Goal: Task Accomplishment & Management: Manage account settings

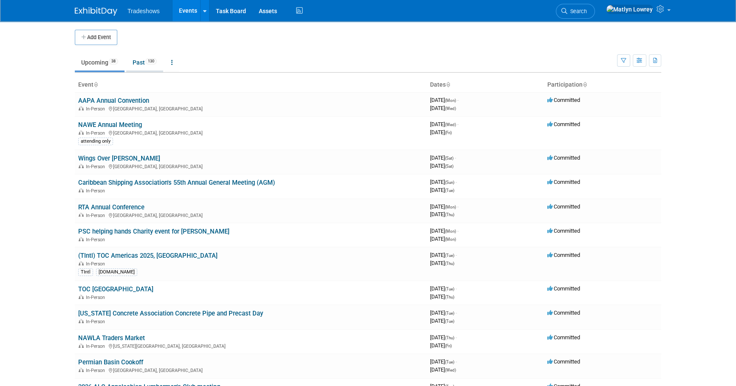
click at [136, 64] on link "Past 130" at bounding box center [144, 62] width 37 height 16
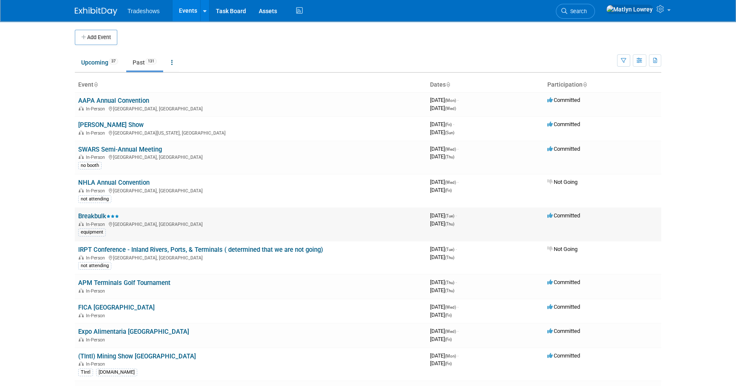
click at [100, 213] on link "Breakbulk" at bounding box center [98, 217] width 41 height 8
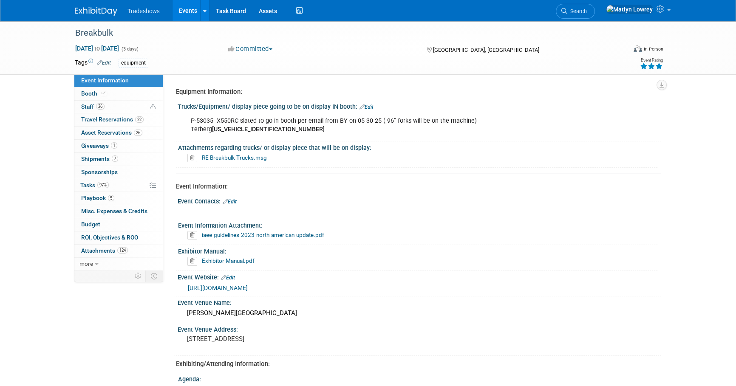
scroll to position [38, 0]
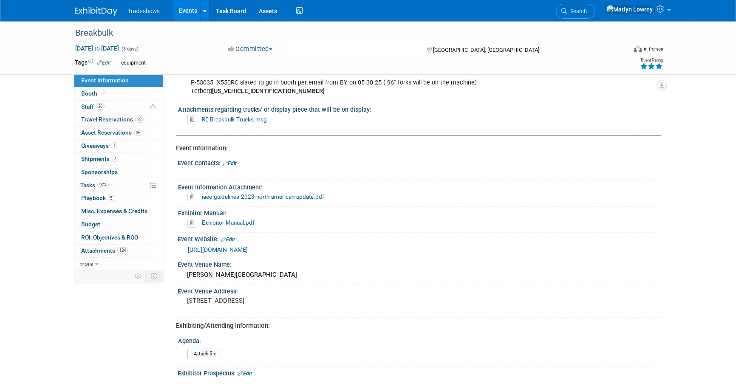
click at [181, 12] on link "Events" at bounding box center [188, 10] width 31 height 21
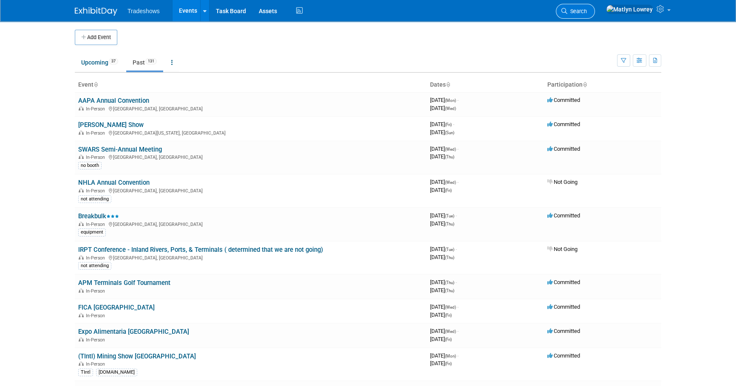
click at [595, 16] on link "Search" at bounding box center [575, 11] width 39 height 15
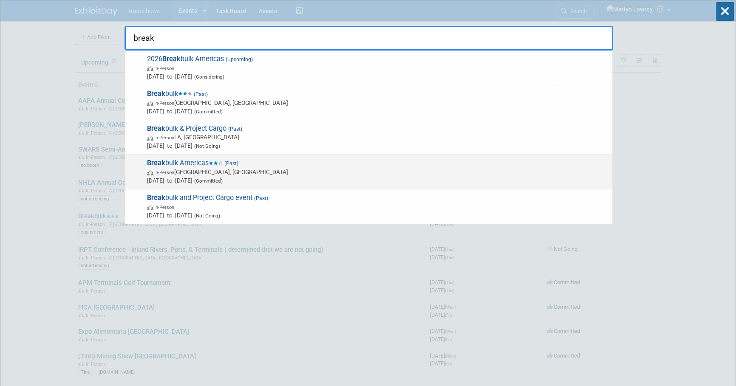
type input "break"
click at [191, 179] on span "Oct 15, 2024 to Oct 17, 2024 (Committed)" at bounding box center [377, 180] width 461 height 9
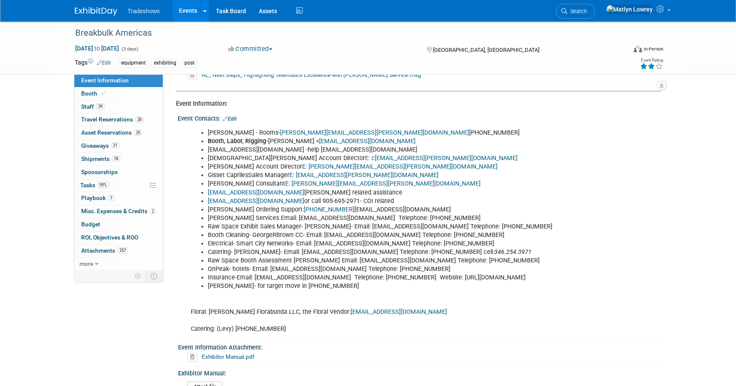
scroll to position [116, 0]
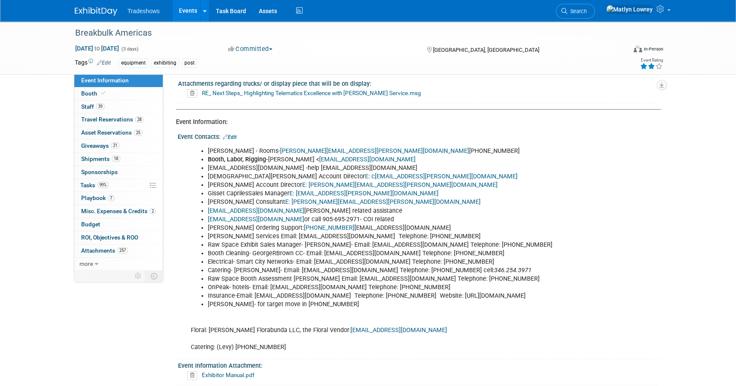
click at [189, 12] on link "Events" at bounding box center [188, 10] width 31 height 21
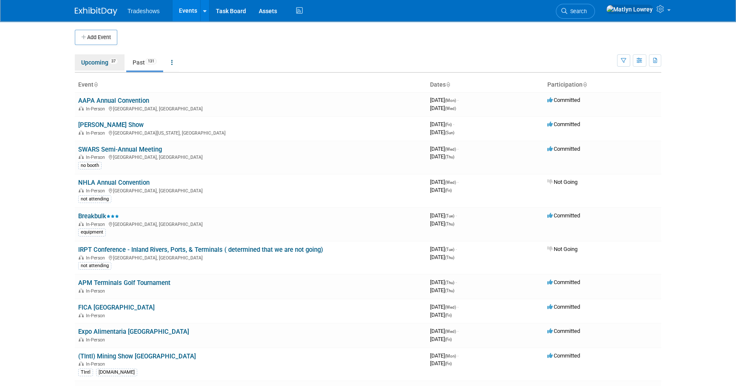
click at [101, 62] on link "Upcoming 37" at bounding box center [100, 62] width 50 height 16
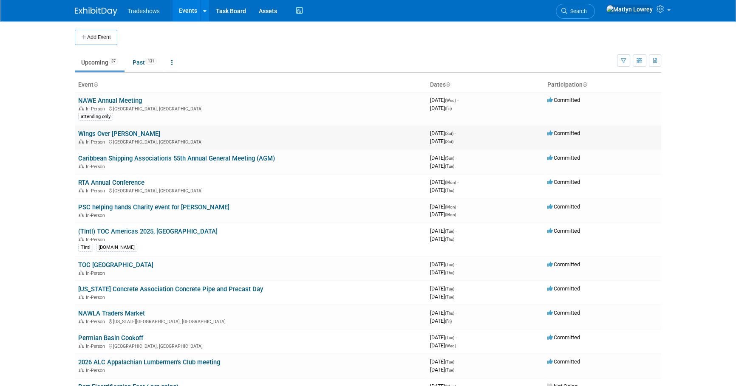
scroll to position [38, 0]
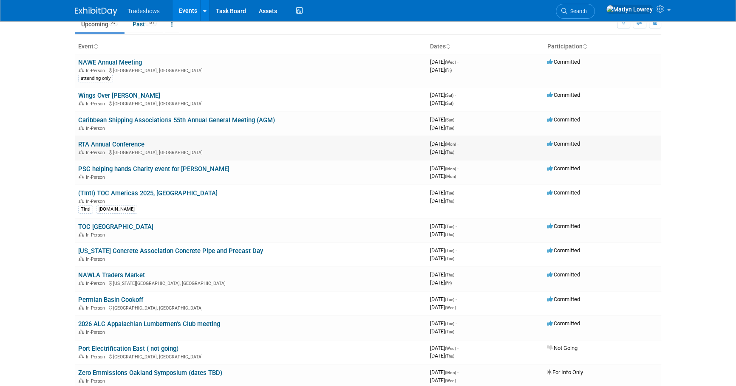
click at [100, 145] on link "RTA Annual Conference" at bounding box center [111, 145] width 66 height 8
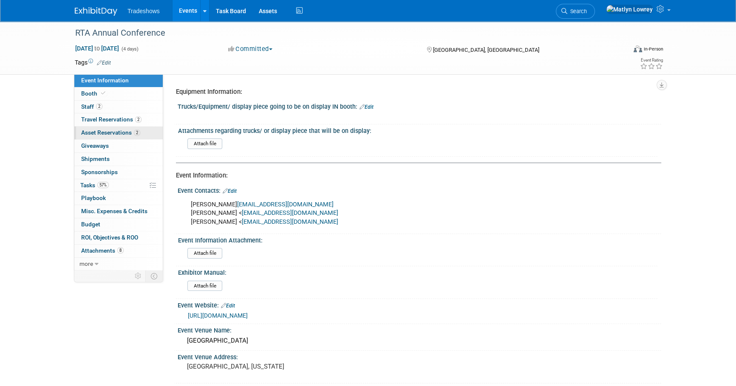
click at [104, 138] on link "2 Asset Reservations 2" at bounding box center [118, 133] width 88 height 13
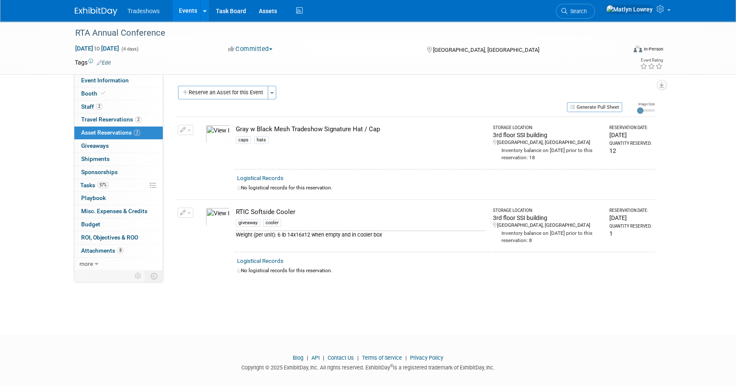
click at [180, 17] on link "Events" at bounding box center [188, 10] width 31 height 21
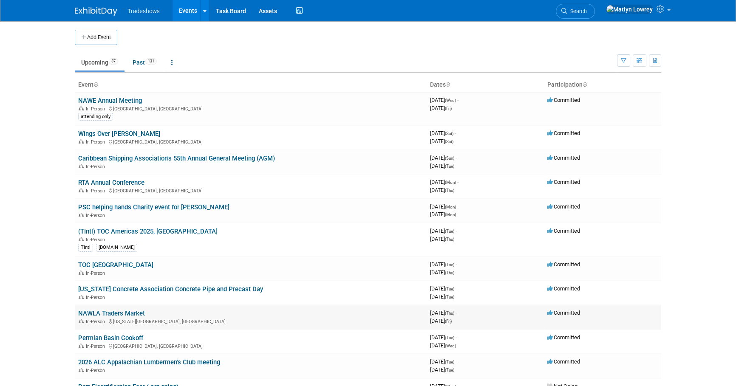
click at [97, 315] on link "NAWLA Traders Market" at bounding box center [111, 314] width 67 height 8
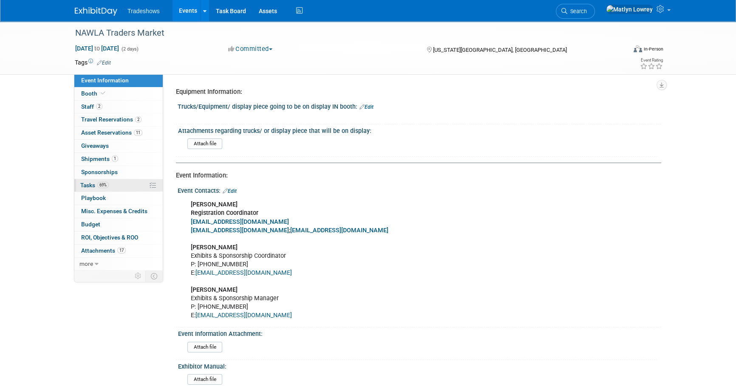
click at [93, 183] on span "Tasks 69%" at bounding box center [94, 185] width 28 height 7
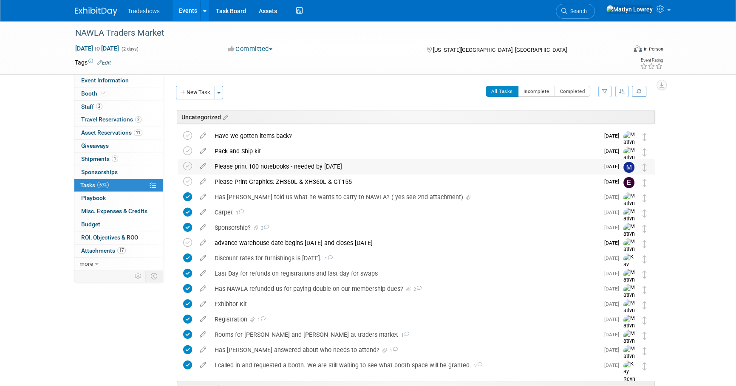
click at [240, 169] on div "Please print 100 notebooks - needed by October 17th" at bounding box center [404, 166] width 389 height 14
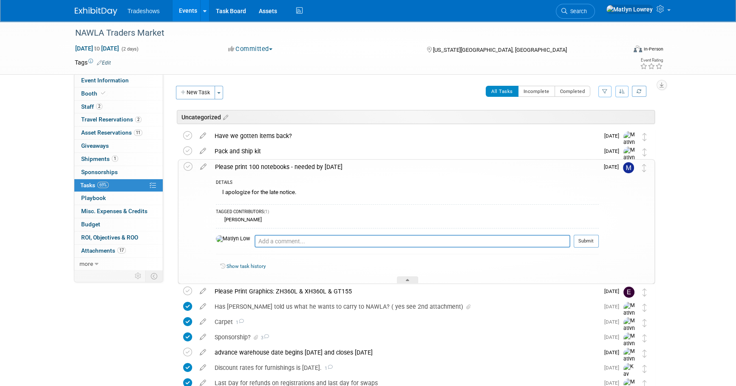
click at [258, 248] on div "Pro tip: Press Ctrl-Enter to submit comment." at bounding box center [413, 251] width 316 height 6
click at [257, 244] on textarea at bounding box center [413, 241] width 316 height 13
type textarea "these are in the box mike said"
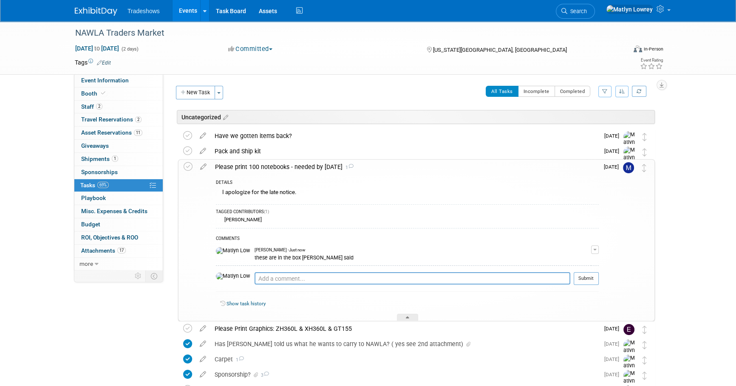
click at [255, 172] on div "Please print 100 notebooks - needed by October 17th 1" at bounding box center [405, 167] width 388 height 14
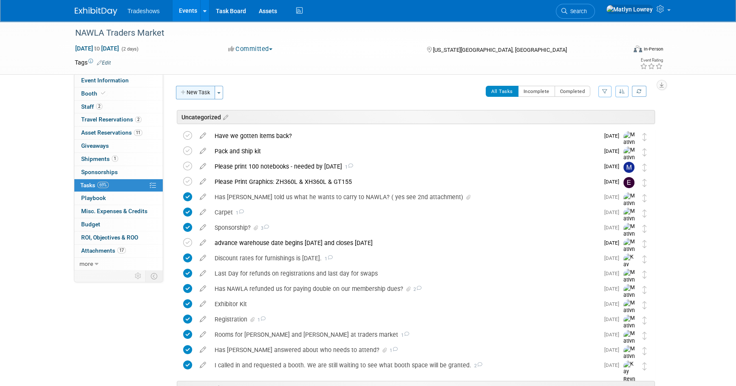
click at [197, 91] on button "New Task" at bounding box center [195, 93] width 39 height 14
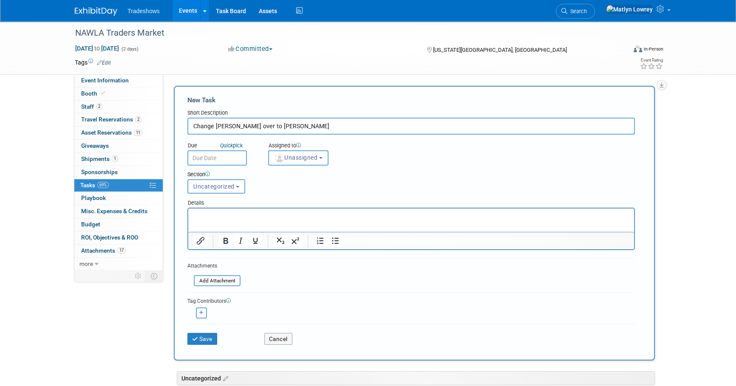
type input "Change Barry over to Rob"
click at [204, 157] on input "text" at bounding box center [217, 158] width 60 height 15
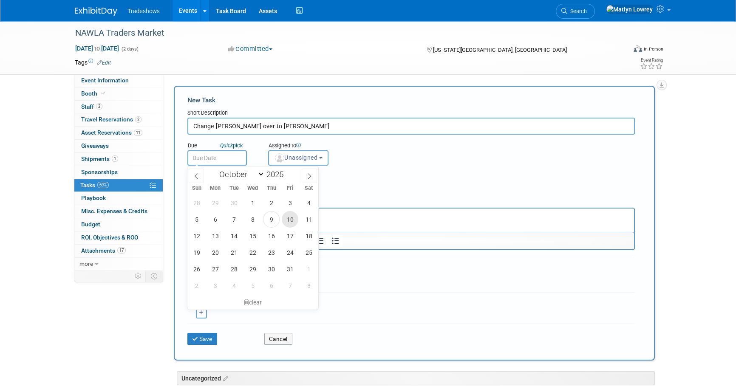
click at [295, 223] on span "10" at bounding box center [290, 219] width 17 height 17
type input "Oct 10, 2025"
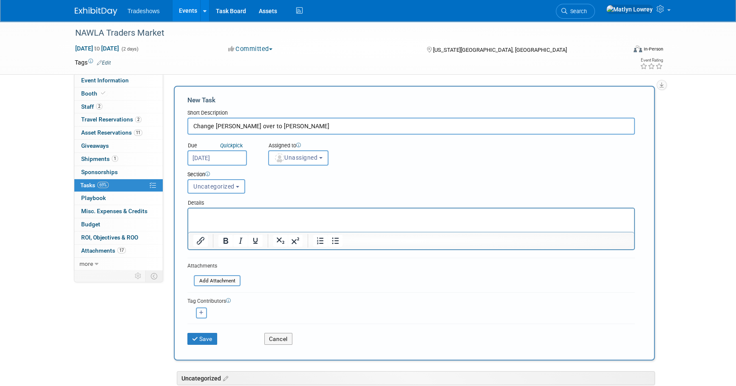
click at [285, 166] on div "Section Uncategorized In Progress High Priority Uncategorized Uncategorized In …" at bounding box center [392, 181] width 422 height 30
click at [285, 162] on button "Unassigned" at bounding box center [298, 158] width 60 height 15
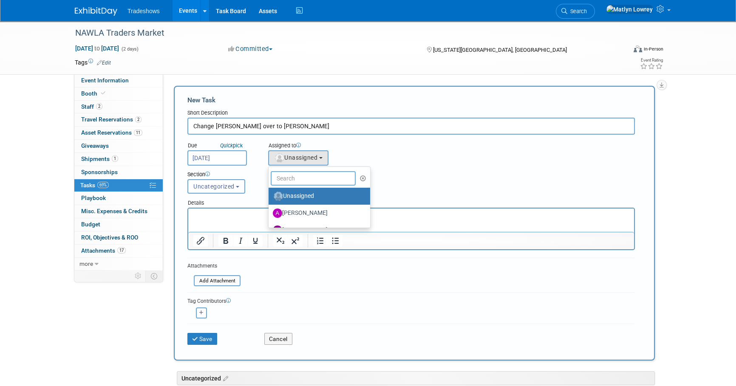
click at [285, 178] on input "text" at bounding box center [313, 178] width 85 height 14
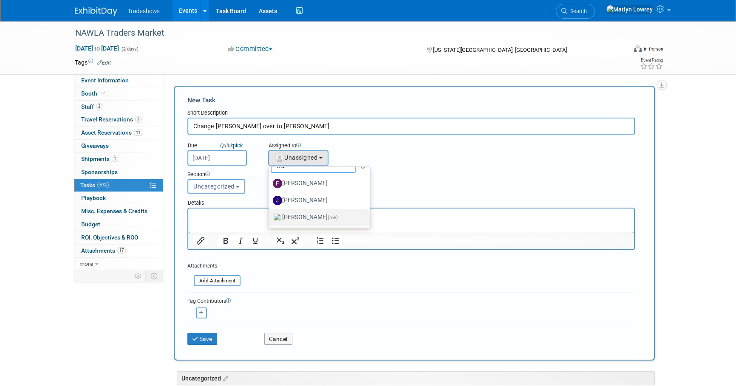
type input "me"
click at [290, 213] on label "Matlyn Lowrey (me)" at bounding box center [317, 218] width 89 height 14
click at [270, 214] on input "Matlyn Lowrey (me)" at bounding box center [267, 217] width 6 height 6
select select "53a61db3-ae1f-4f8e-85ed-74f10af30436"
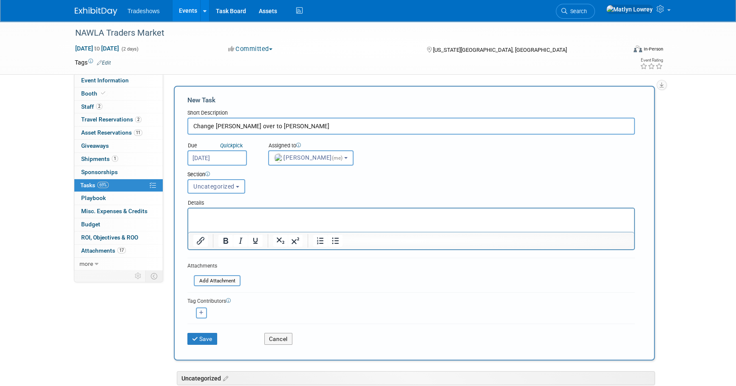
click at [222, 159] on input "Oct 10, 2025" at bounding box center [217, 158] width 60 height 15
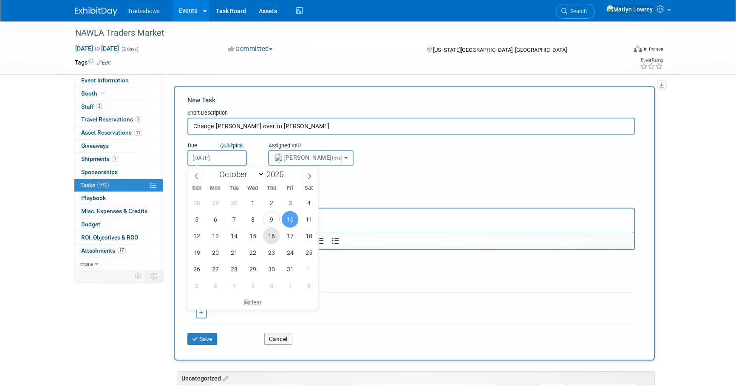
click at [274, 237] on span "16" at bounding box center [271, 236] width 17 height 17
type input "Oct 16, 2025"
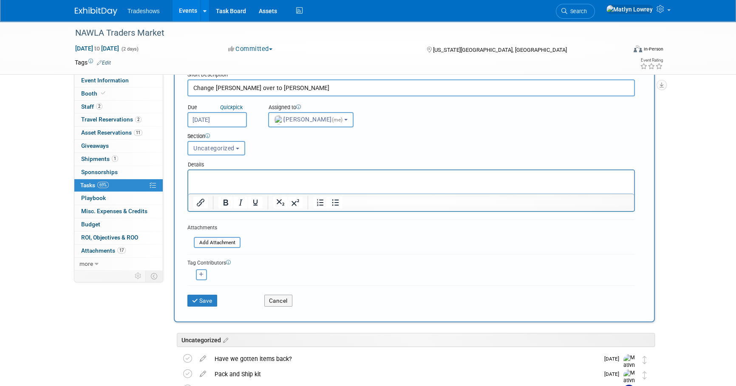
scroll to position [38, 0]
click at [213, 245] on input "file" at bounding box center [189, 243] width 101 height 10
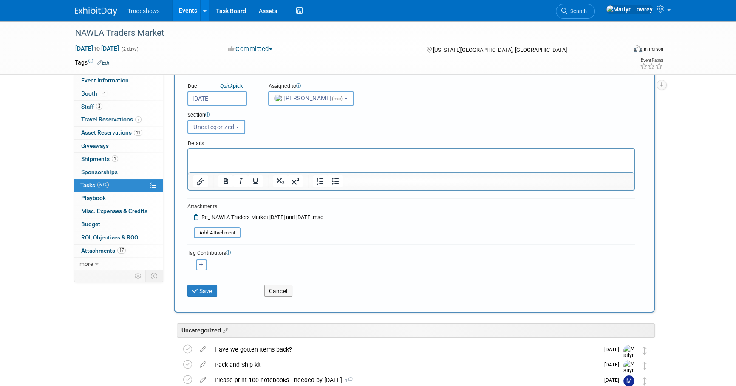
scroll to position [77, 0]
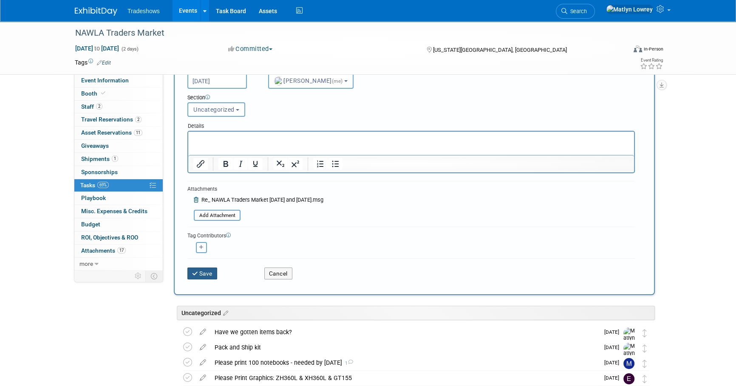
click at [207, 276] on button "Save" at bounding box center [202, 274] width 30 height 12
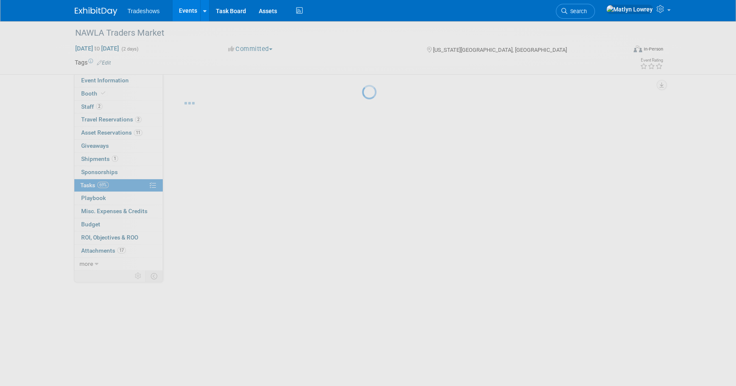
scroll to position [0, 0]
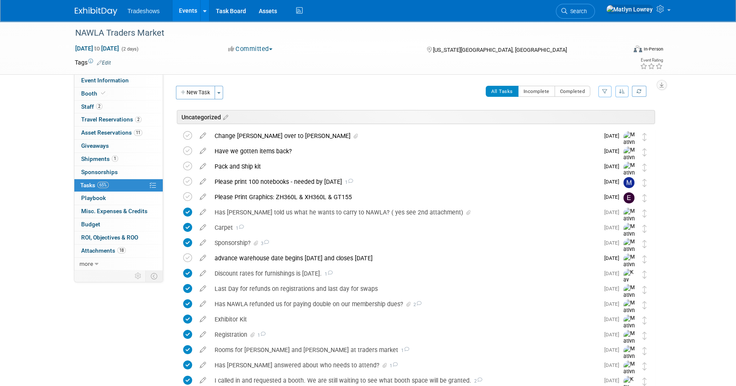
click at [185, 12] on link "Events" at bounding box center [188, 10] width 31 height 21
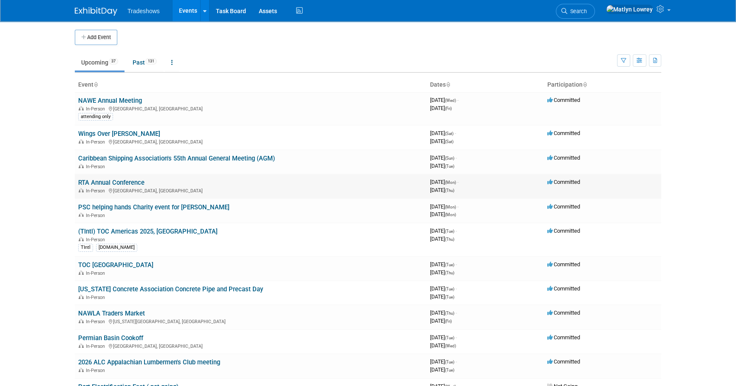
click at [113, 180] on link "RTA Annual Conference" at bounding box center [111, 183] width 66 height 8
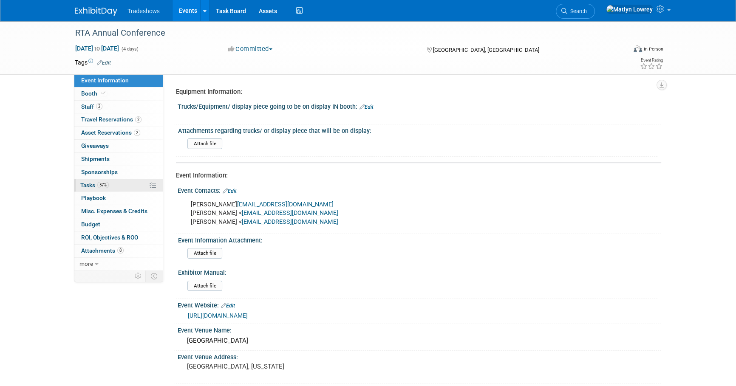
click at [95, 179] on link "57% Tasks 57%" at bounding box center [118, 185] width 88 height 13
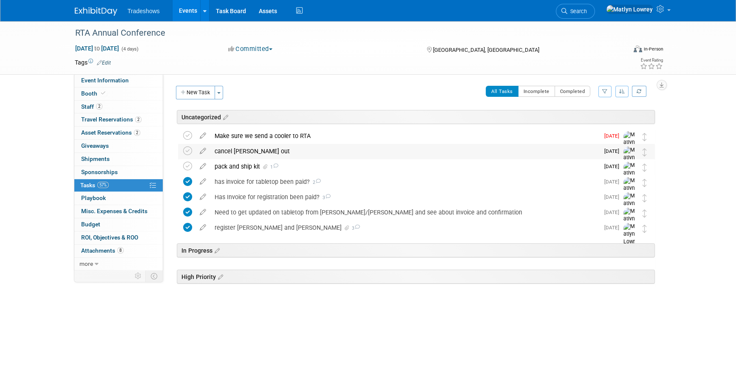
click at [230, 153] on div "cancel barry out" at bounding box center [404, 151] width 389 height 14
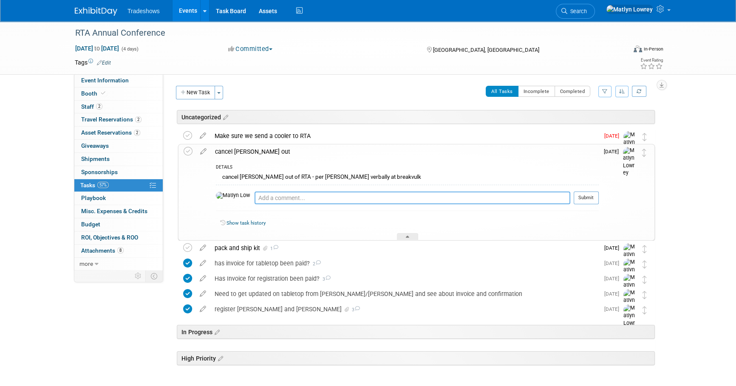
click at [255, 195] on textarea at bounding box center [413, 198] width 316 height 13
type textarea "Per email to Barry - no one is going to go in his place"
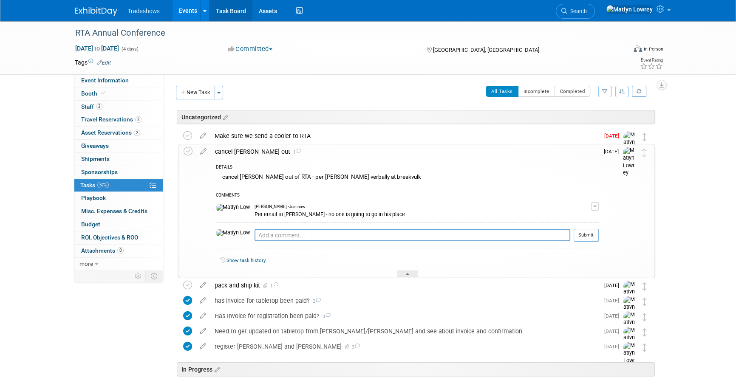
click at [227, 15] on link "Task Board" at bounding box center [231, 10] width 43 height 21
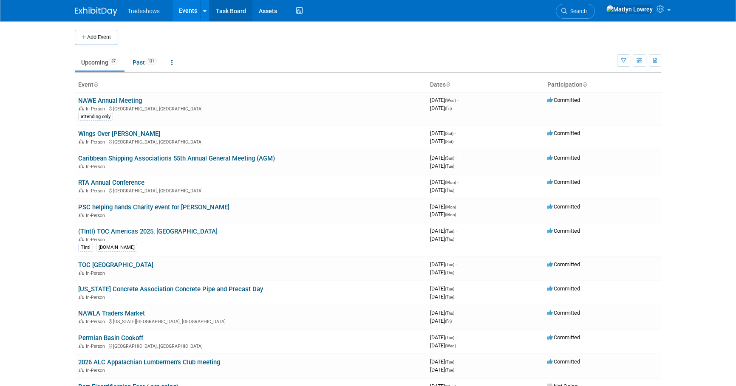
click at [242, 18] on link "Task Board" at bounding box center [231, 10] width 43 height 21
click at [138, 60] on link "Past 131" at bounding box center [144, 62] width 37 height 16
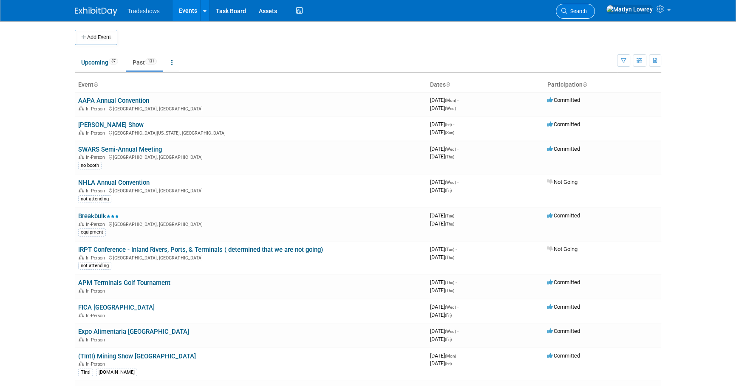
click at [568, 12] on icon at bounding box center [565, 11] width 6 height 6
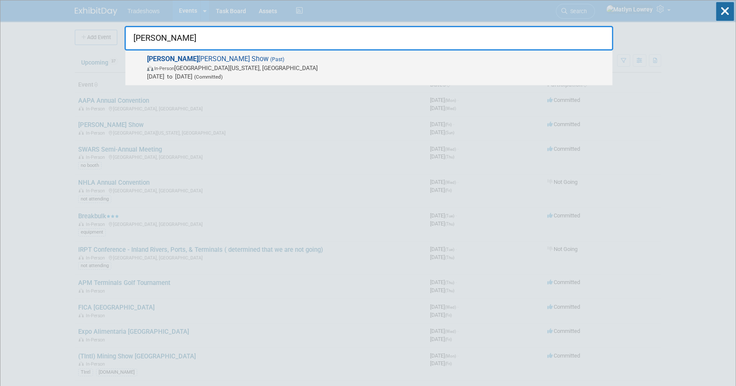
type input "paul"
click at [162, 64] on span "In-Person Old Washington, OH" at bounding box center [377, 68] width 461 height 9
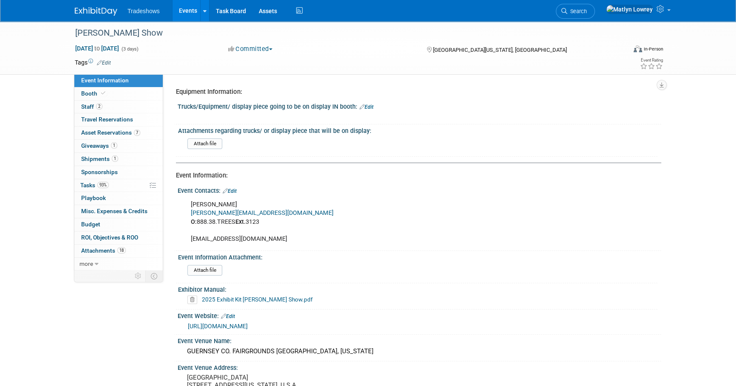
click at [190, 16] on link "Events" at bounding box center [188, 10] width 31 height 21
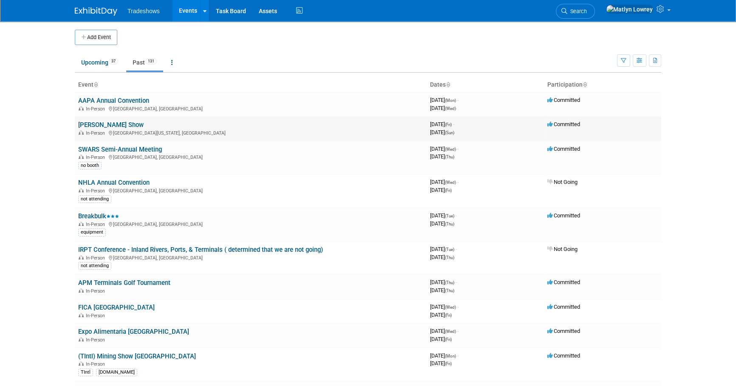
click at [111, 122] on link "[PERSON_NAME] Show" at bounding box center [110, 125] width 65 height 8
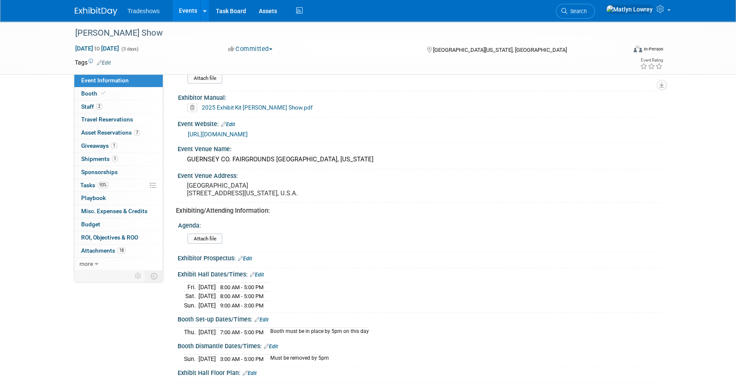
scroll to position [193, 0]
click at [107, 182] on span "93%" at bounding box center [102, 185] width 11 height 6
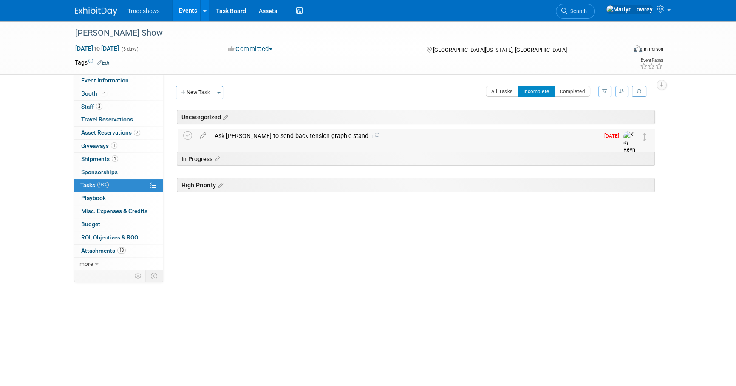
click at [275, 142] on div "Ask Matthew to send back tension graphic stand 1" at bounding box center [404, 136] width 389 height 14
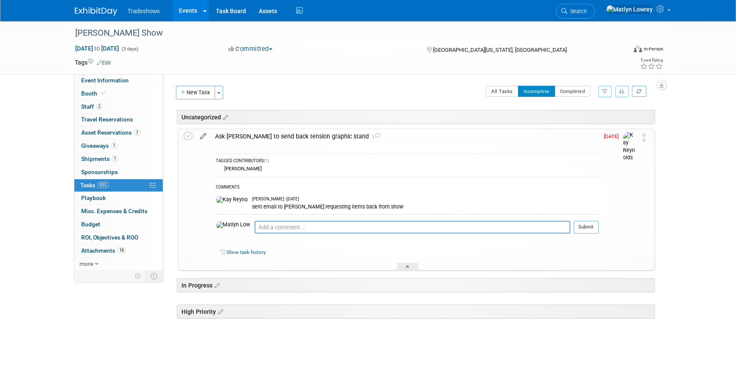
click at [204, 134] on icon at bounding box center [203, 134] width 15 height 11
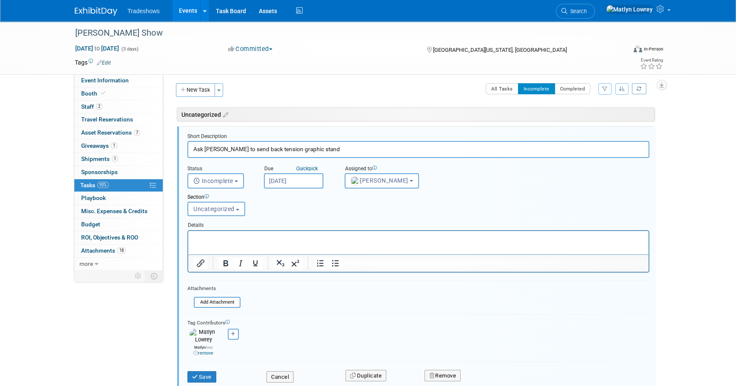
scroll to position [4, 0]
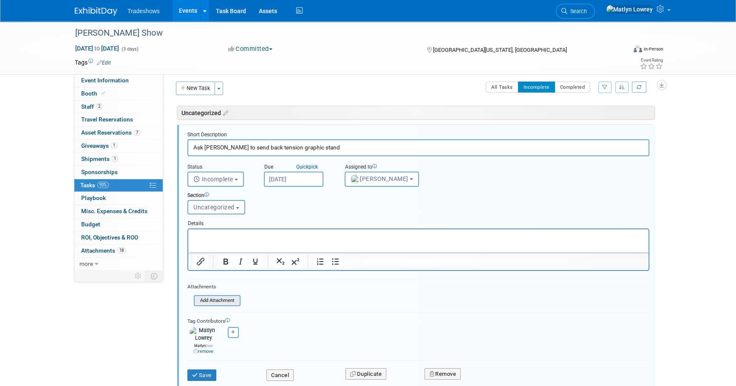
click at [219, 304] on input "file" at bounding box center [196, 300] width 87 height 9
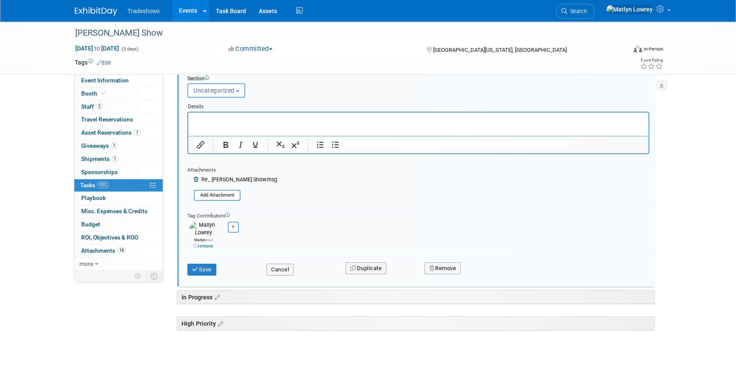
scroll to position [122, 0]
drag, startPoint x: 200, startPoint y: 259, endPoint x: 204, endPoint y: 251, distance: 9.3
click at [200, 264] on button "Save" at bounding box center [201, 270] width 29 height 12
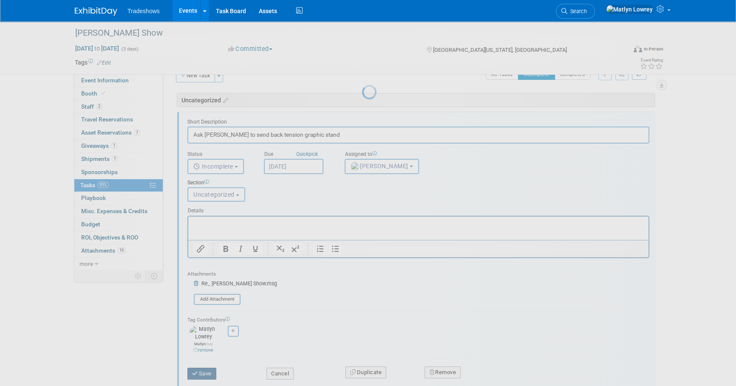
scroll to position [0, 0]
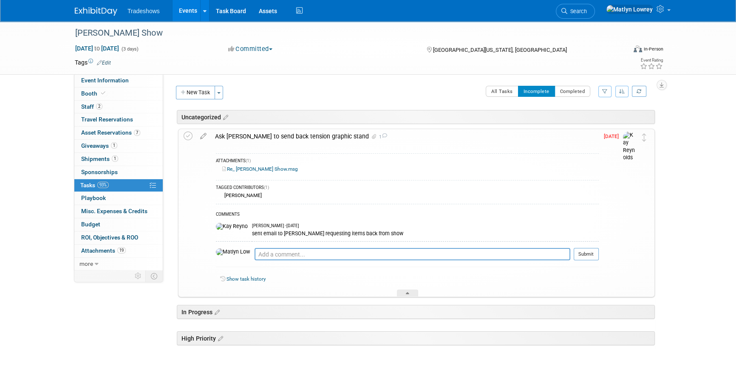
click at [307, 199] on div "TAGGED CONTRIBUTORS (1) Matlyn Lowrey" at bounding box center [407, 191] width 383 height 22
click at [319, 255] on textarea at bounding box center [413, 254] width 316 height 13
type textarea "he sent back - should be arriving tomorrow"
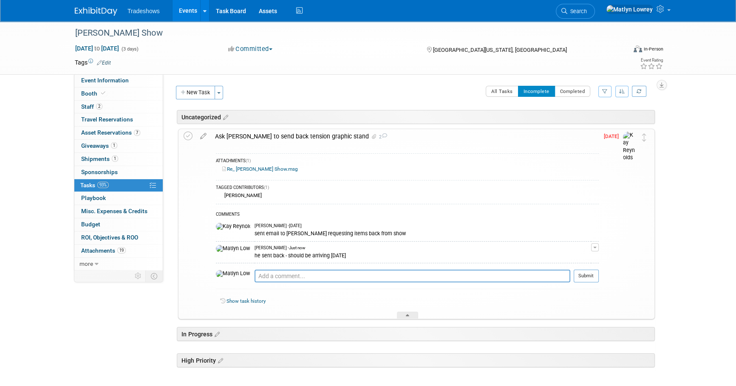
click at [258, 145] on div "ATTACHMENTS (1) Re_ Paul Bunyan Show.msg TAGGED CONTRIBUTORS (1) Matlyn Lowrey …" at bounding box center [405, 231] width 388 height 175
click at [181, 14] on link "Events" at bounding box center [188, 10] width 31 height 21
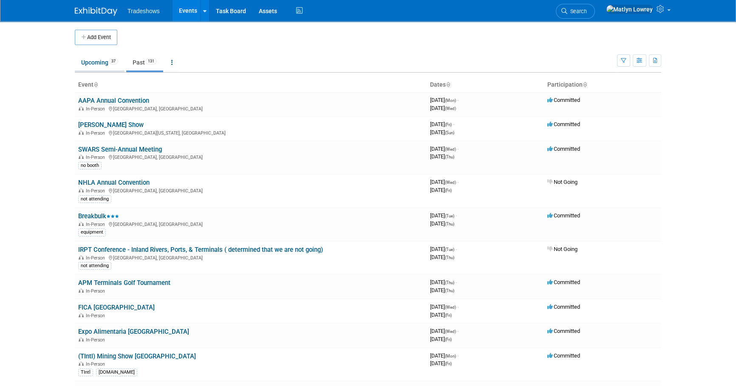
click at [93, 61] on link "Upcoming 37" at bounding box center [100, 62] width 50 height 16
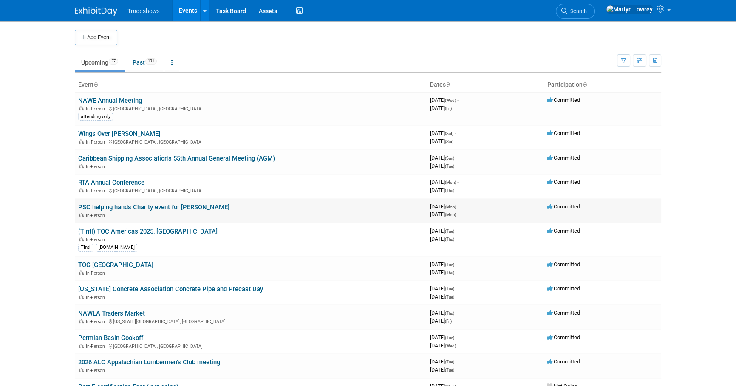
click at [100, 208] on link "PSC helping hands Charity event for [PERSON_NAME]" at bounding box center [153, 208] width 151 height 8
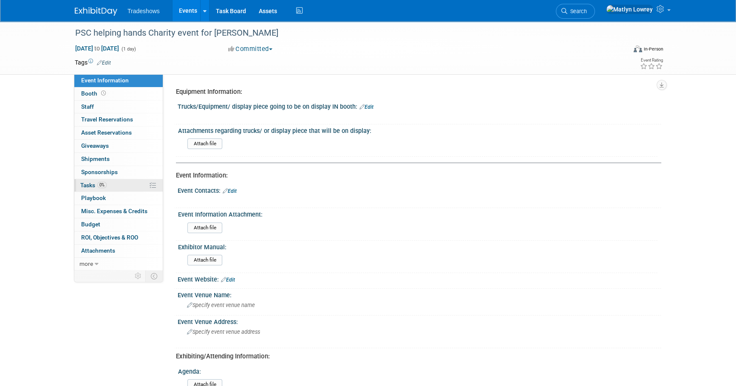
click at [94, 185] on span "Tasks 0%" at bounding box center [93, 185] width 26 height 7
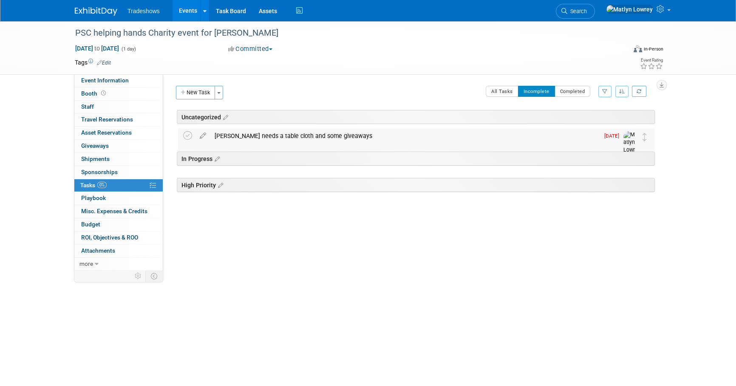
click at [251, 134] on div "[PERSON_NAME] needs a table cloth and some giveaways" at bounding box center [404, 136] width 389 height 14
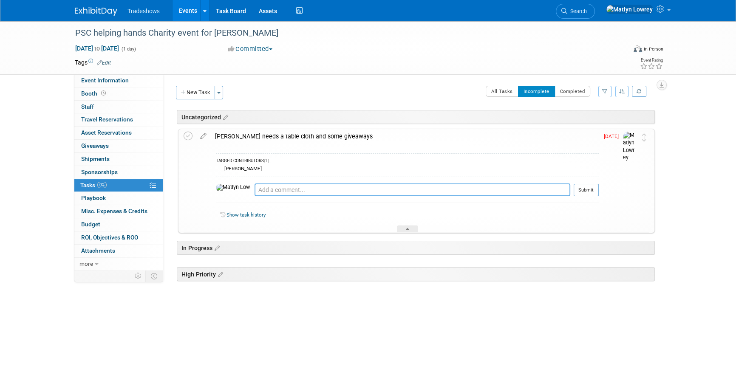
click at [255, 192] on textarea at bounding box center [413, 190] width 316 height 13
type textarea "He said: couple dozen hats, bottle openers, and a black tablecloth"
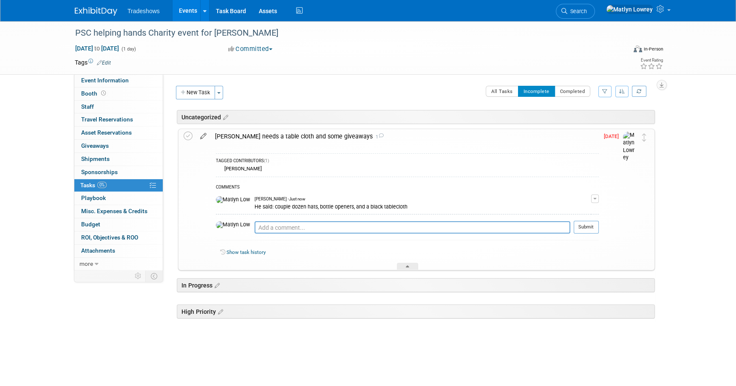
click at [203, 136] on icon at bounding box center [203, 134] width 15 height 11
select select "9"
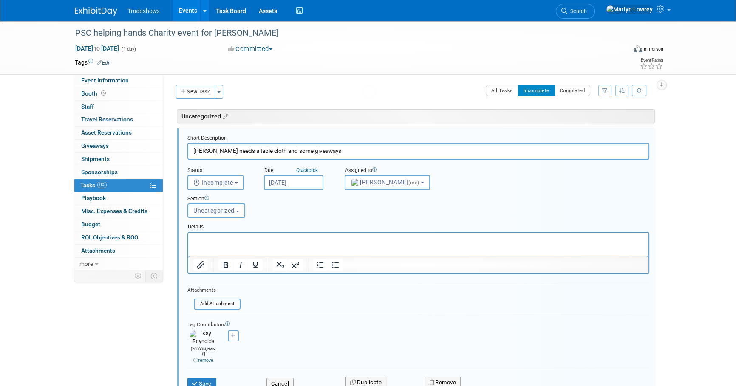
scroll to position [4, 0]
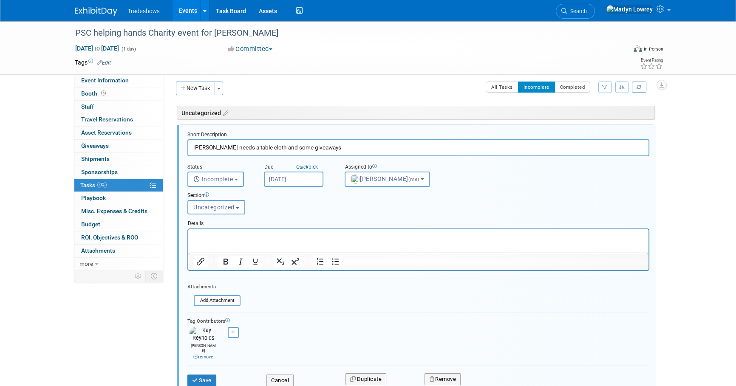
click at [318, 179] on input "[DATE]" at bounding box center [294, 179] width 60 height 15
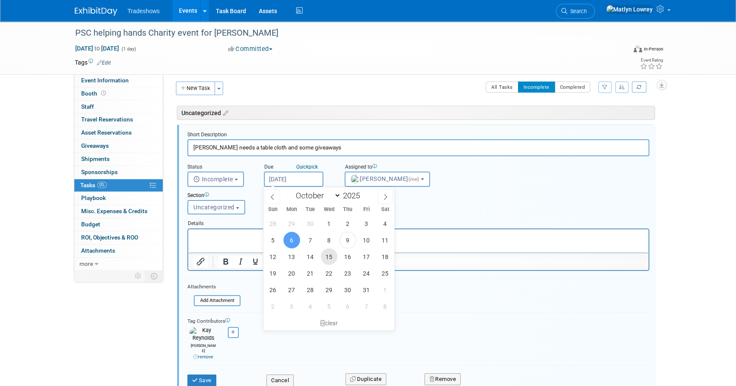
click at [333, 259] on span "15" at bounding box center [329, 257] width 17 height 17
type input "Oct 15, 2025"
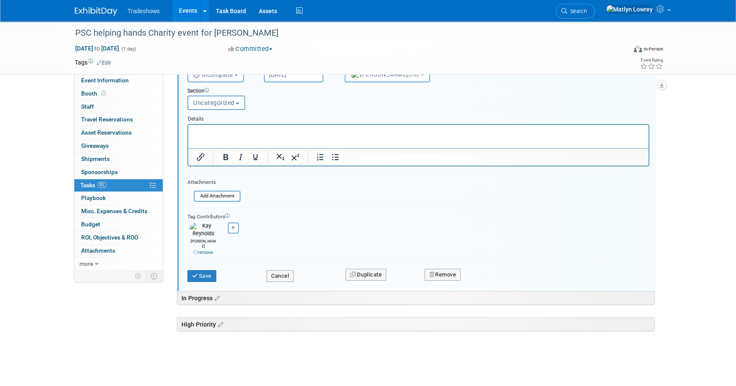
scroll to position [111, 0]
click at [209, 269] on button "Save" at bounding box center [201, 275] width 29 height 12
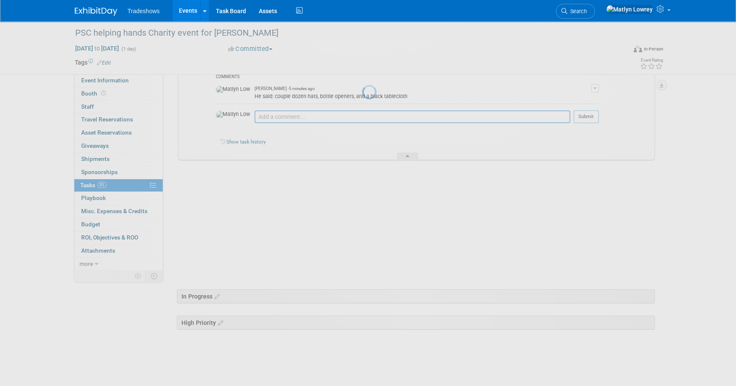
scroll to position [0, 0]
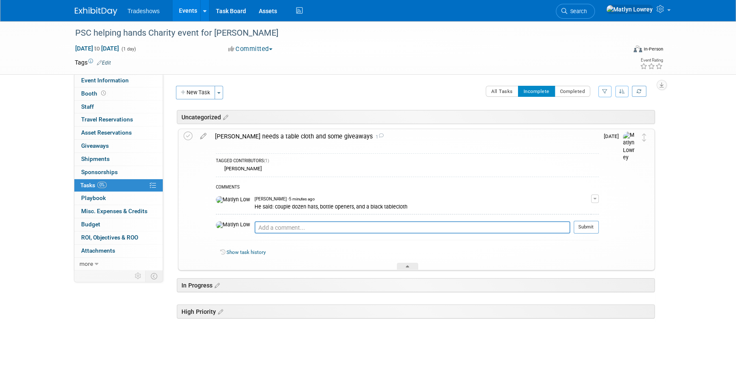
click at [184, 13] on link "Events" at bounding box center [188, 10] width 31 height 21
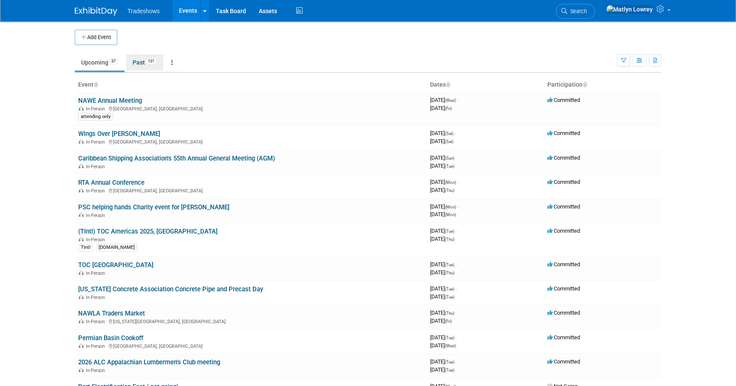
click at [146, 61] on link "Past 131" at bounding box center [144, 62] width 37 height 16
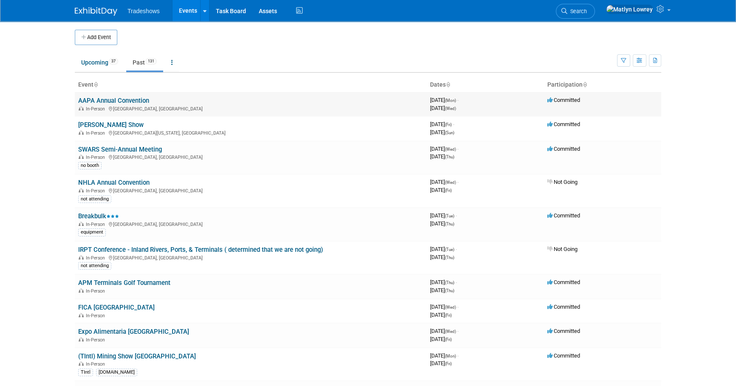
click at [102, 102] on link "AAPA Annual Convention" at bounding box center [113, 101] width 71 height 8
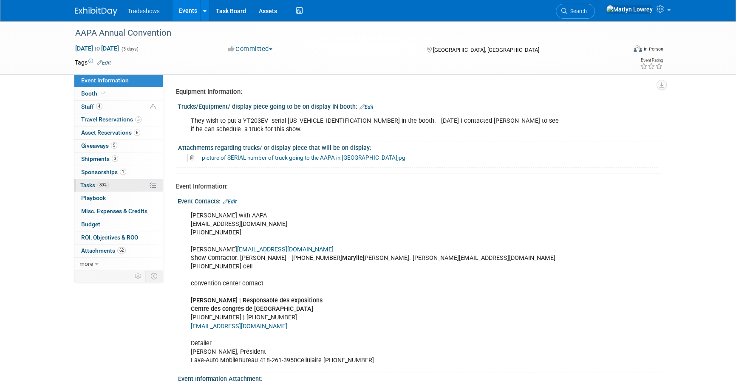
click at [97, 182] on span "Tasks 80%" at bounding box center [94, 185] width 28 height 7
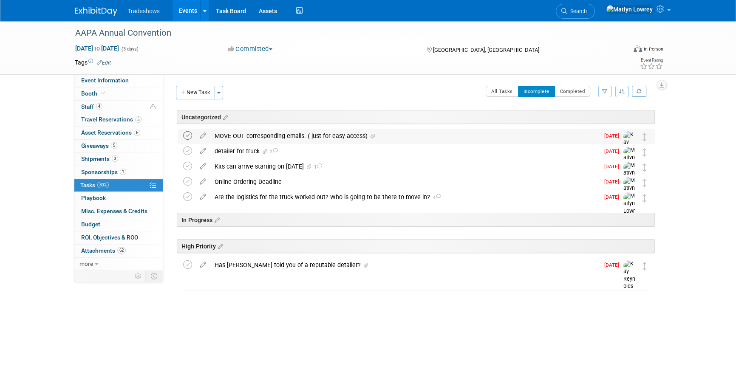
click at [187, 137] on icon at bounding box center [187, 135] width 9 height 9
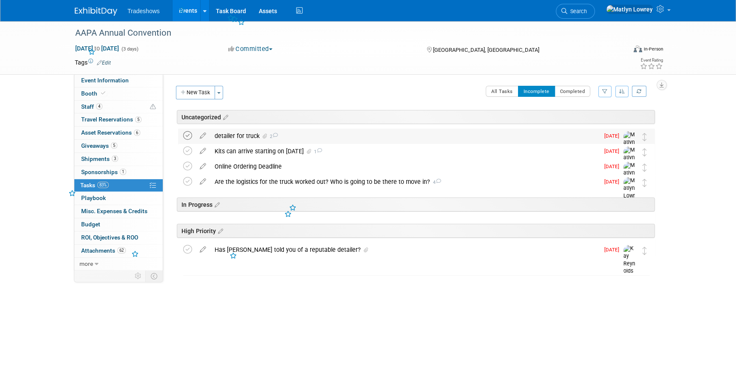
click at [188, 139] on icon at bounding box center [187, 135] width 9 height 9
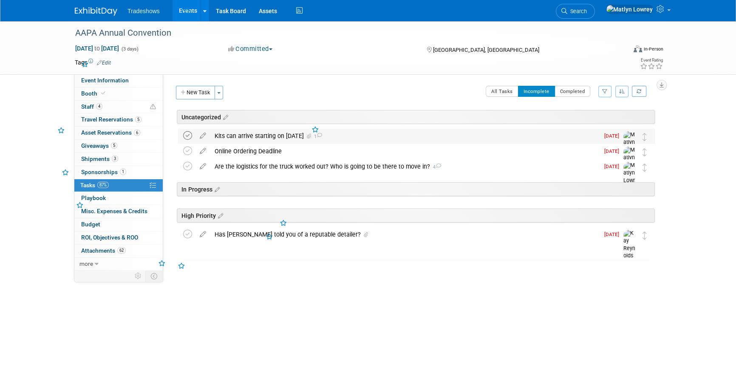
click at [188, 140] on icon at bounding box center [187, 135] width 9 height 9
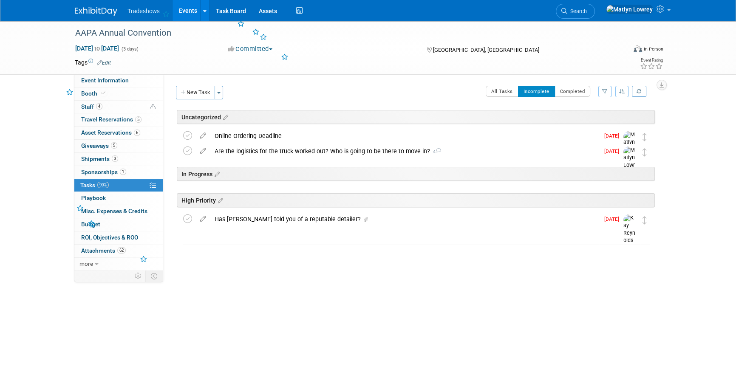
click at [188, 140] on icon at bounding box center [187, 135] width 9 height 9
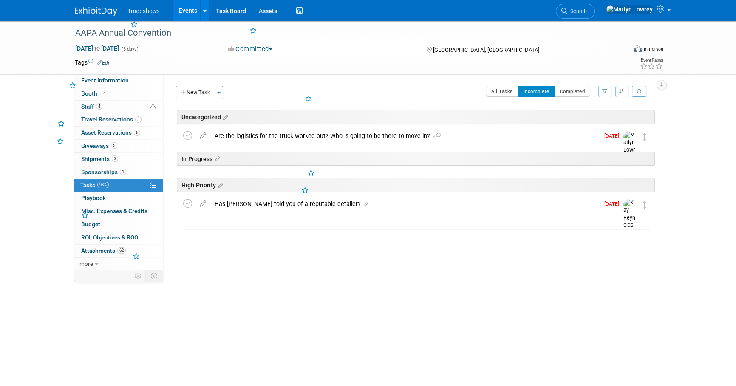
click at [188, 140] on icon at bounding box center [187, 135] width 9 height 9
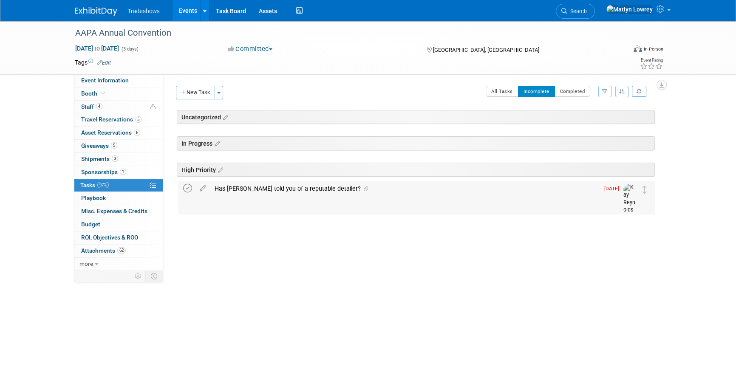
click at [187, 191] on icon at bounding box center [187, 188] width 9 height 9
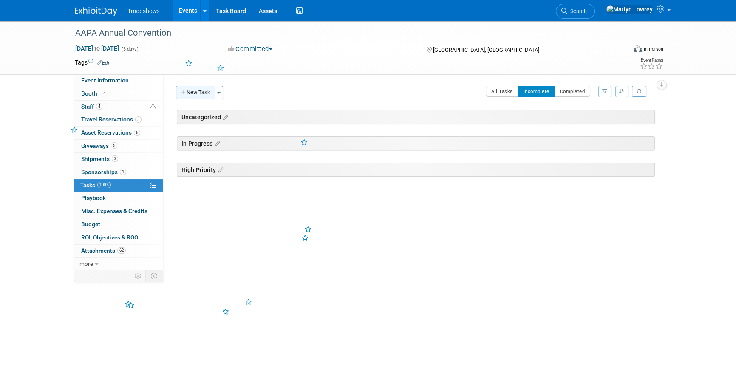
click at [197, 94] on button "New Task" at bounding box center [195, 93] width 39 height 14
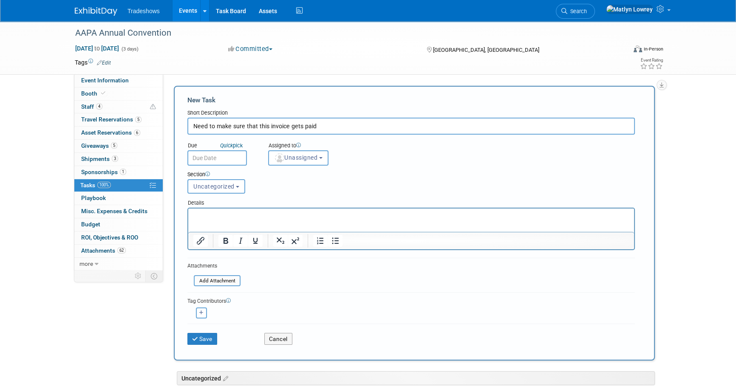
type input "Need to make sure that this invoice gets paid"
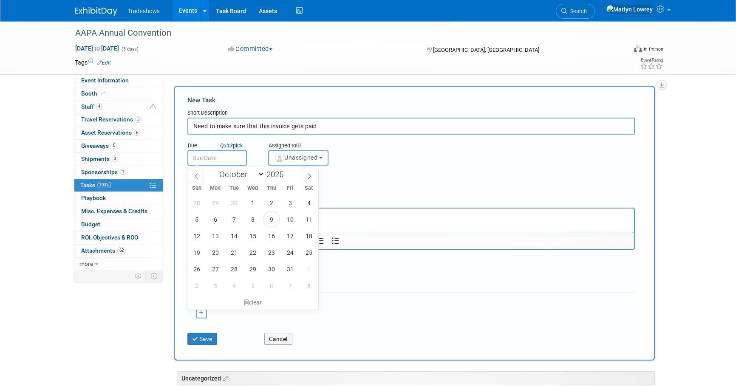
click at [214, 160] on input "text" at bounding box center [217, 158] width 60 height 15
click at [289, 242] on span "17" at bounding box center [290, 236] width 17 height 17
type input "Oct 17, 2025"
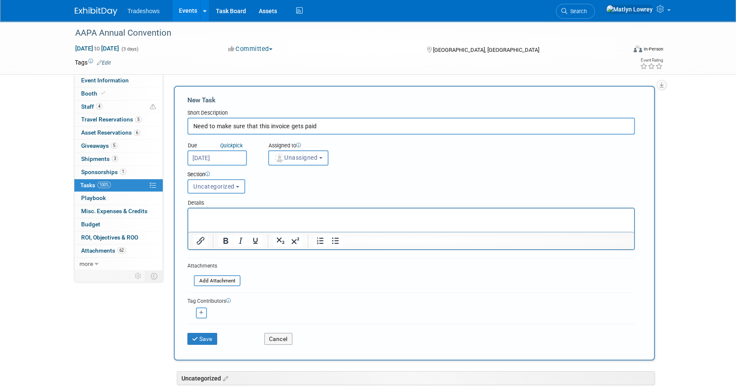
click at [293, 162] on button "Unassigned" at bounding box center [298, 158] width 60 height 15
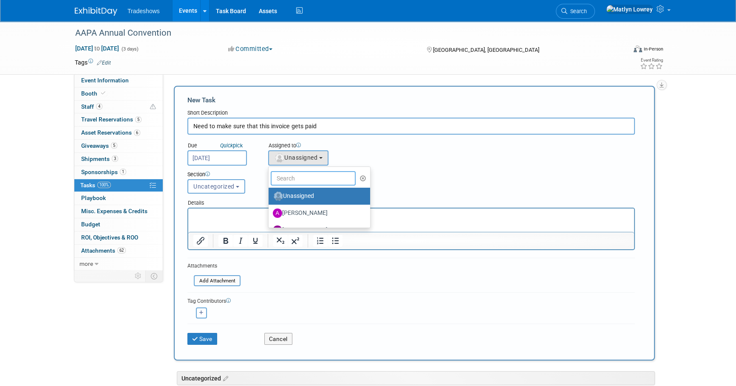
click at [293, 181] on input "text" at bounding box center [313, 178] width 85 height 14
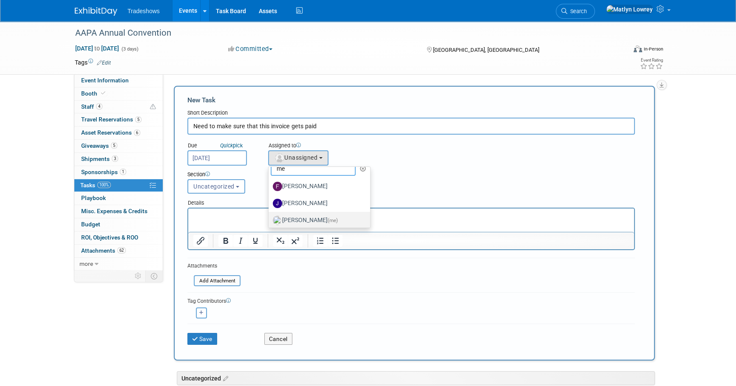
scroll to position [13, 0]
type input "me"
click at [294, 212] on label "[PERSON_NAME] (me)" at bounding box center [317, 218] width 89 height 14
click at [270, 214] on input "[PERSON_NAME] (me)" at bounding box center [267, 217] width 6 height 6
select select "53a61db3-ae1f-4f8e-85ed-74f10af30436"
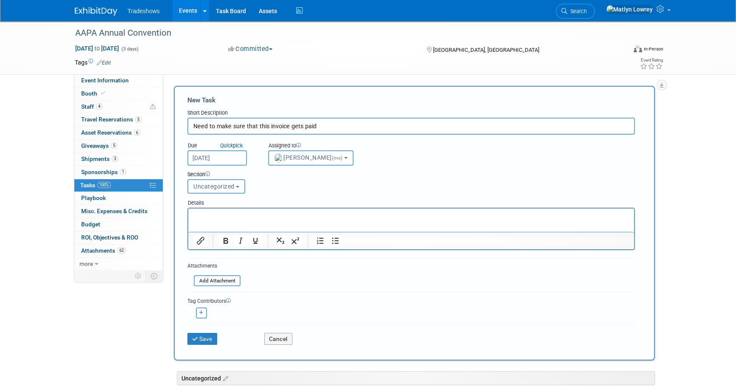
click at [204, 310] on button "button" at bounding box center [201, 313] width 11 height 11
select select
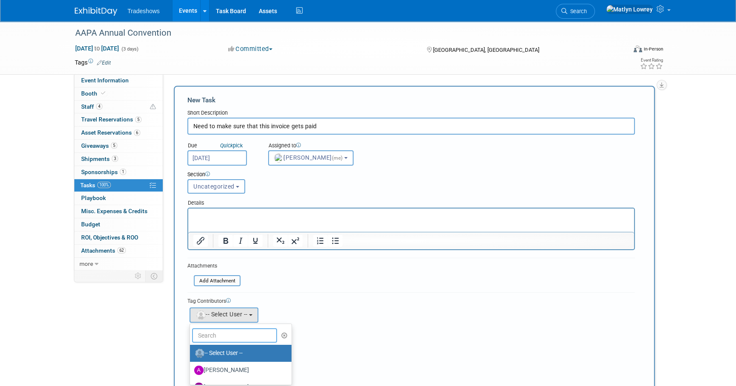
click at [209, 329] on input "text" at bounding box center [234, 336] width 85 height 14
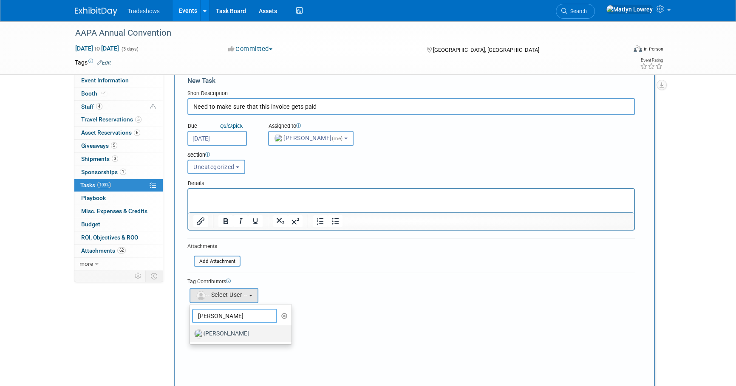
scroll to position [38, 0]
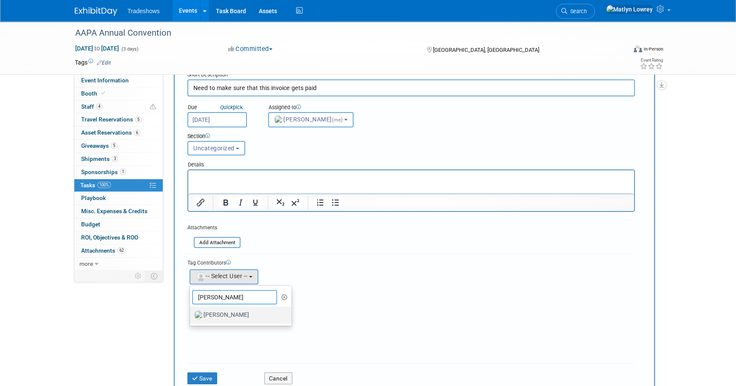
type input "kay"
click at [220, 318] on label "[PERSON_NAME]" at bounding box center [238, 316] width 89 height 14
click at [191, 317] on input "[PERSON_NAME]" at bounding box center [189, 315] width 6 height 6
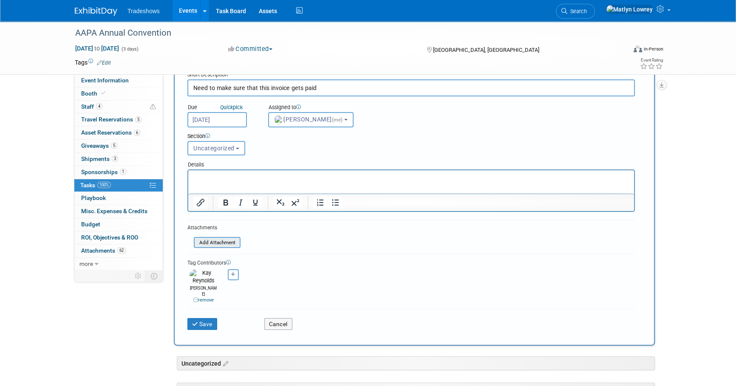
click at [231, 245] on input "file" at bounding box center [189, 243] width 101 height 10
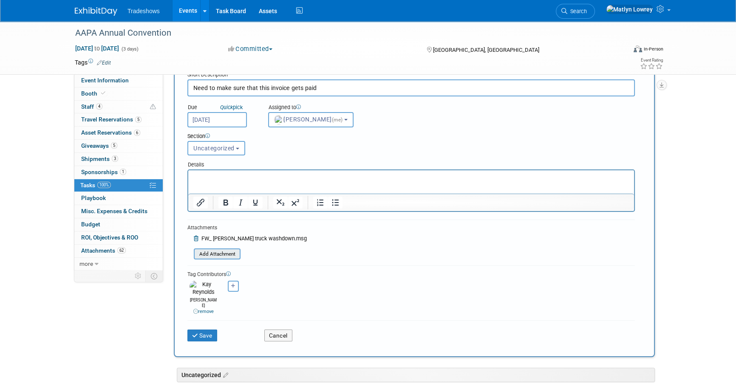
click at [220, 255] on input "file" at bounding box center [189, 255] width 101 height 10
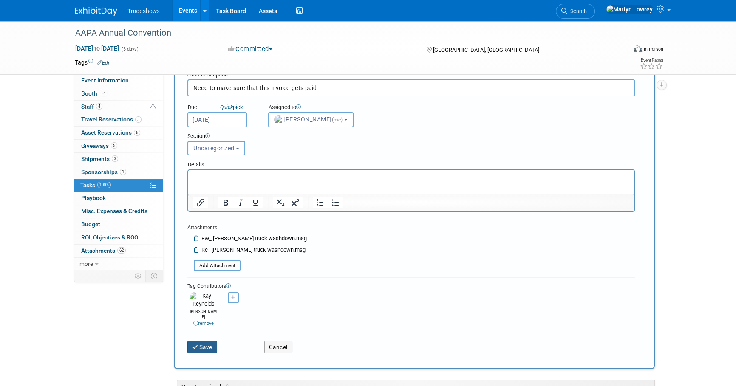
click at [207, 341] on button "Save" at bounding box center [202, 347] width 30 height 12
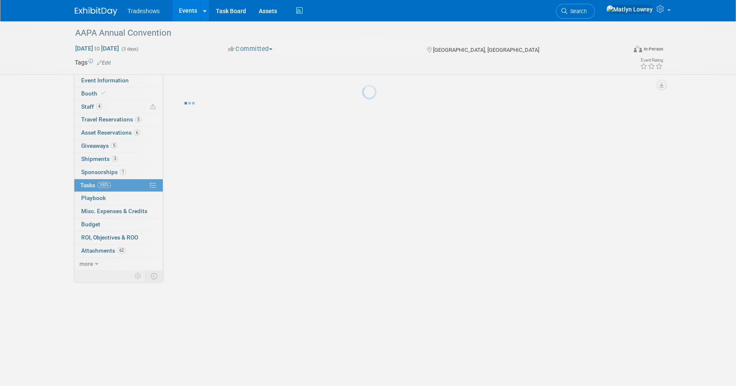
scroll to position [0, 0]
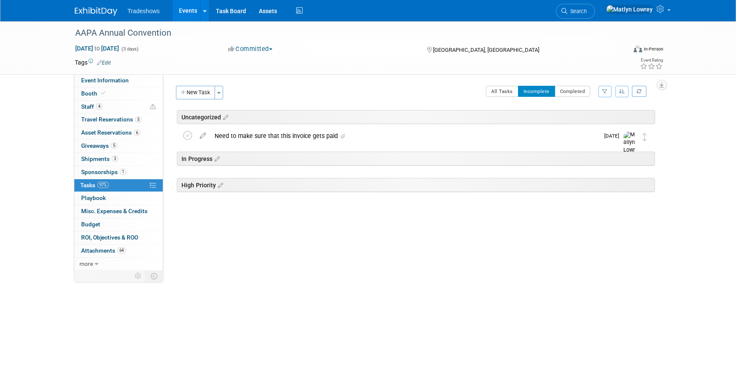
click at [183, 14] on link "Events" at bounding box center [188, 10] width 31 height 21
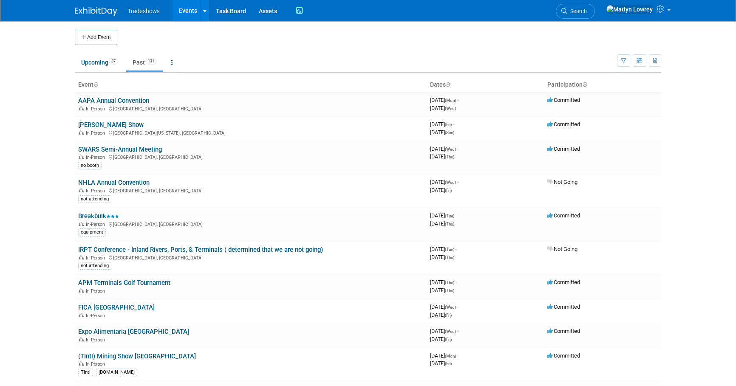
click at [97, 71] on li "Upcoming 37" at bounding box center [100, 63] width 50 height 18
click at [97, 70] on link "Upcoming 37" at bounding box center [100, 62] width 50 height 16
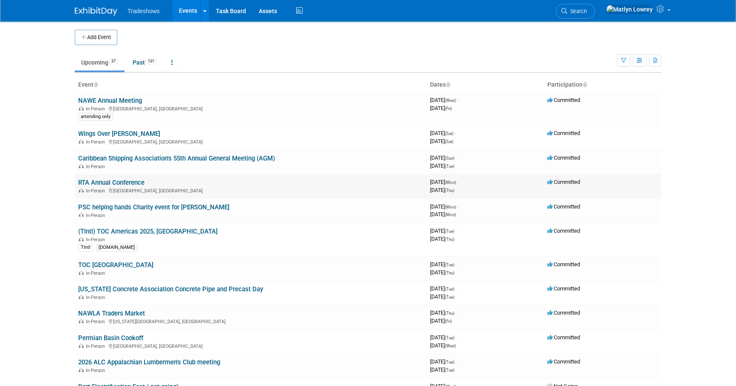
click at [101, 184] on link "RTA Annual Conference" at bounding box center [111, 183] width 66 height 8
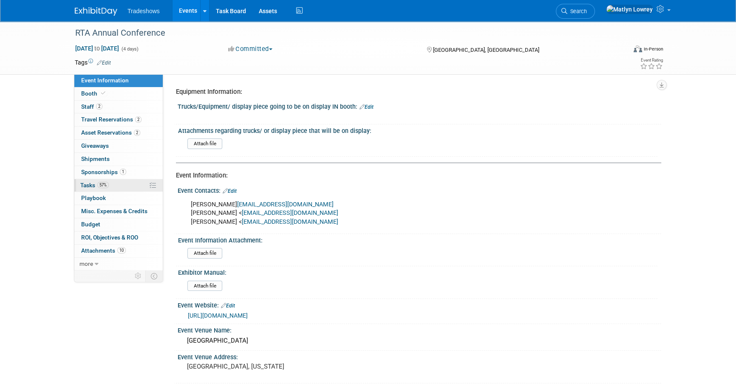
click at [99, 185] on span "57%" at bounding box center [102, 185] width 11 height 6
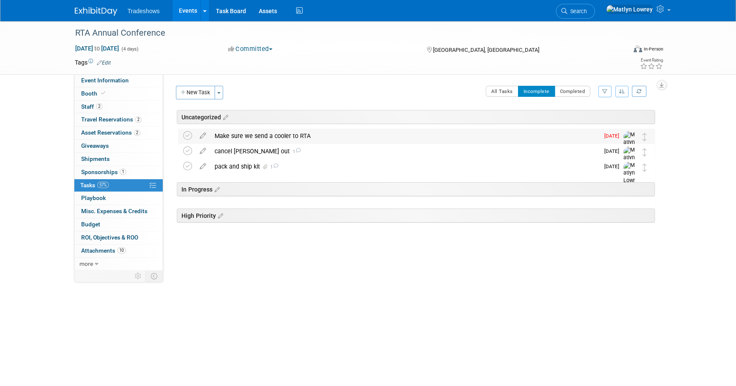
click at [235, 137] on div "Make sure we send a cooler to RTA" at bounding box center [404, 136] width 389 height 14
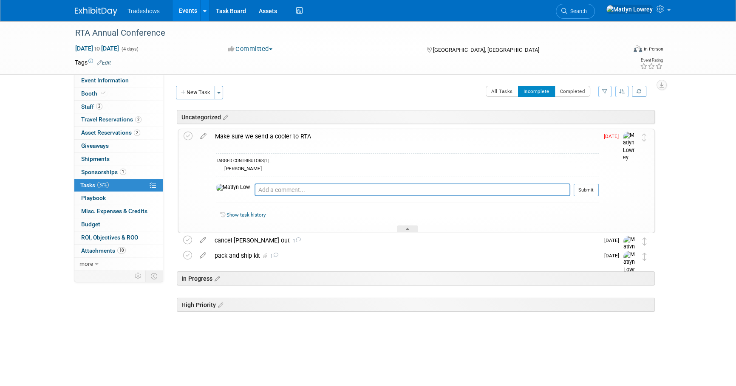
click at [230, 141] on div "Make sure we send a cooler to RTA" at bounding box center [405, 136] width 388 height 14
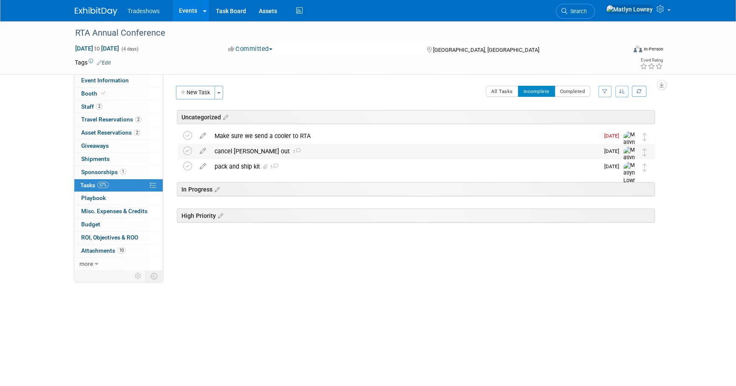
click at [238, 155] on div "cancel [PERSON_NAME] out 1" at bounding box center [404, 151] width 389 height 14
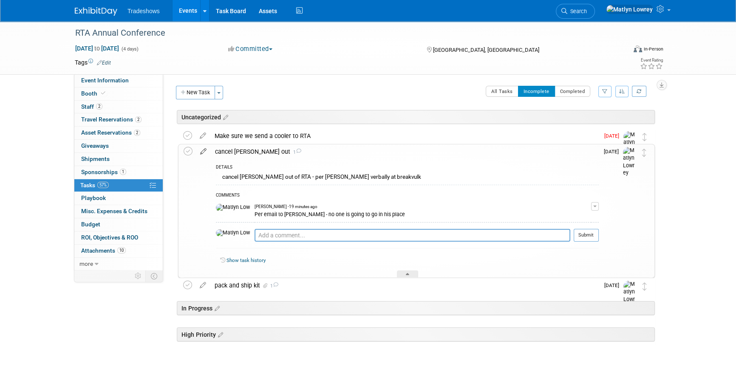
click at [204, 153] on icon at bounding box center [203, 150] width 15 height 11
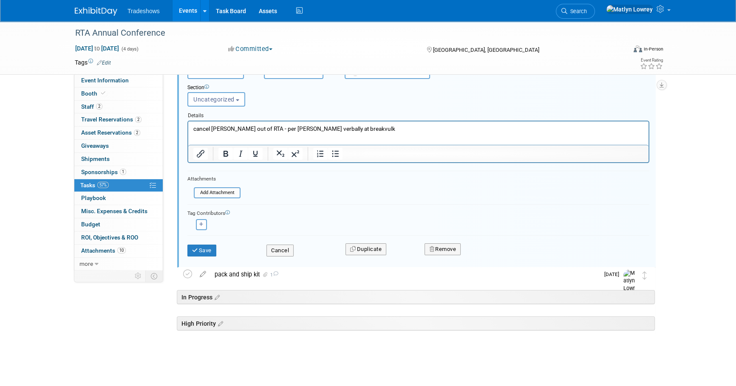
scroll to position [128, 0]
click at [216, 196] on div "Add Attachment" at bounding box center [217, 192] width 47 height 11
click at [207, 195] on input "file" at bounding box center [196, 192] width 87 height 9
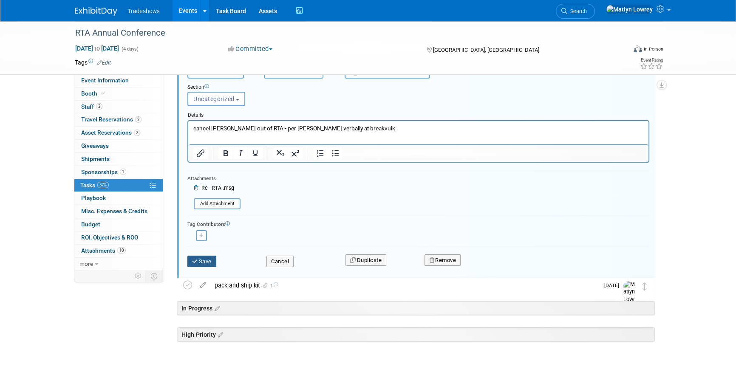
click at [211, 264] on button "Save" at bounding box center [201, 262] width 29 height 12
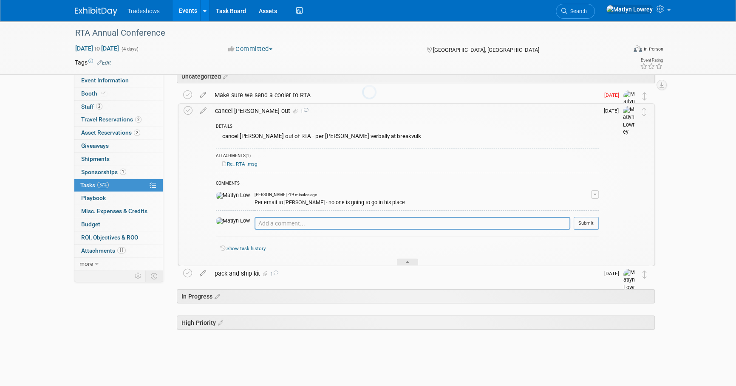
scroll to position [40, 0]
click at [187, 11] on link "Events" at bounding box center [188, 10] width 31 height 21
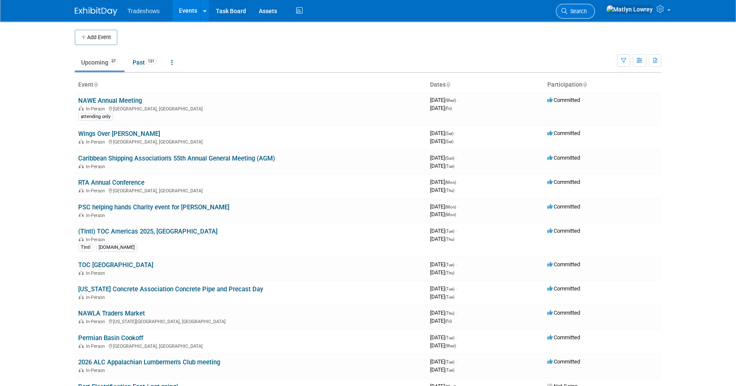
click at [594, 15] on link "Search" at bounding box center [575, 11] width 39 height 15
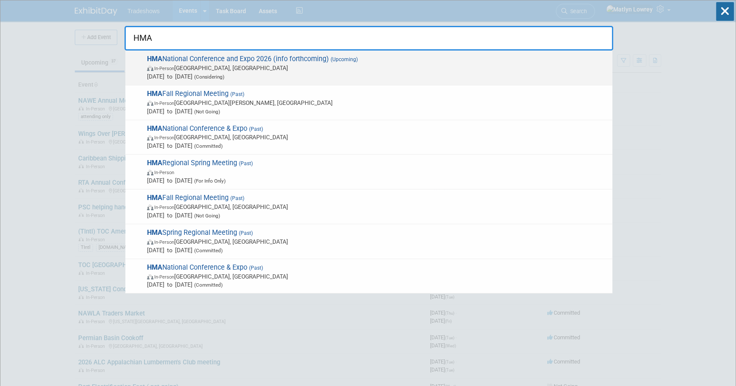
type input "HMA"
click at [228, 63] on span "HMA National Conference and Expo 2026 (info forthcoming) (Upcoming) In-Person J…" at bounding box center [377, 68] width 464 height 26
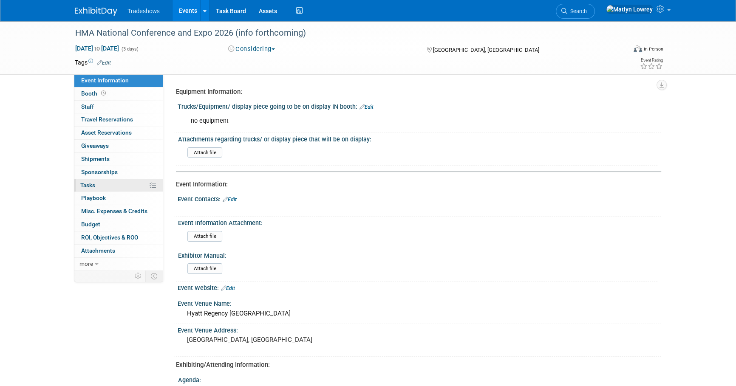
click at [91, 182] on span "Tasks 0%" at bounding box center [87, 185] width 15 height 7
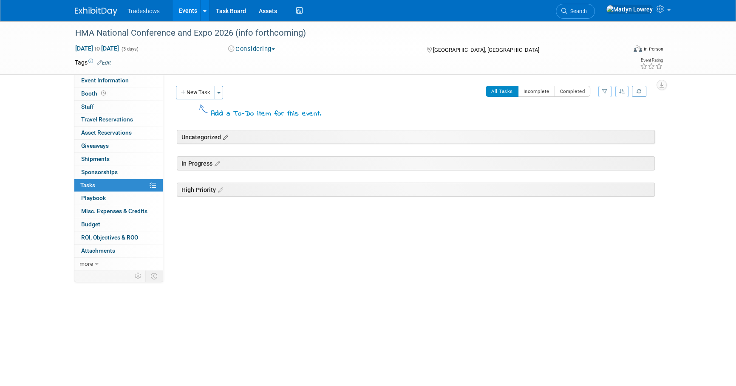
click at [227, 137] on icon at bounding box center [224, 138] width 7 height 8
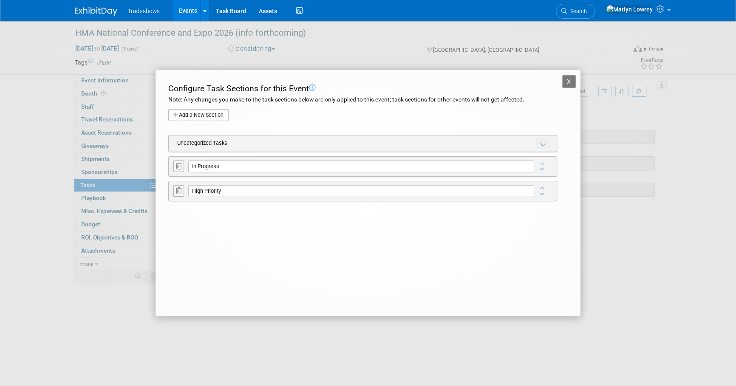
click at [180, 165] on icon at bounding box center [179, 166] width 6 height 6
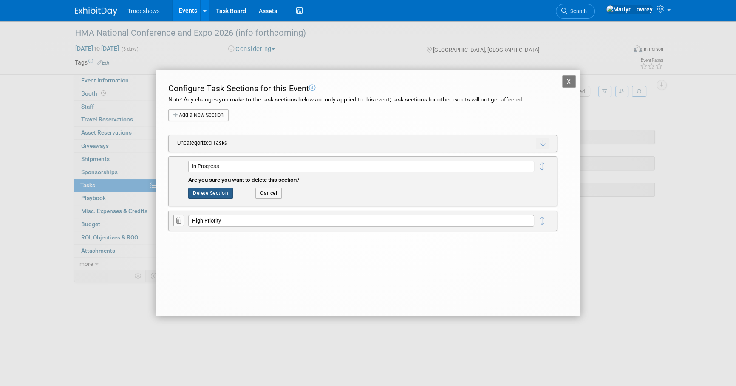
click at [199, 193] on button "Delete Section" at bounding box center [210, 193] width 45 height 11
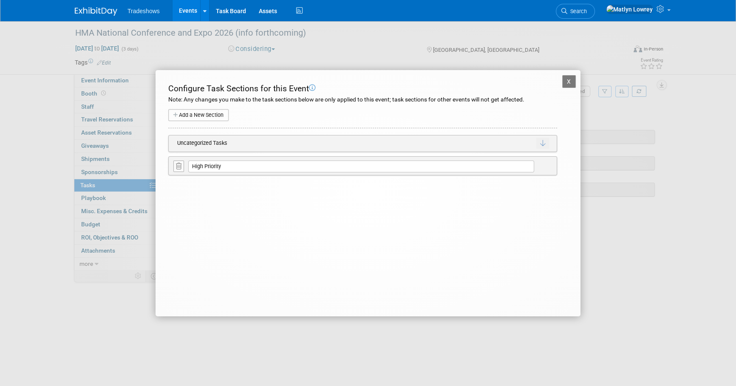
click at [176, 169] on icon at bounding box center [179, 166] width 6 height 6
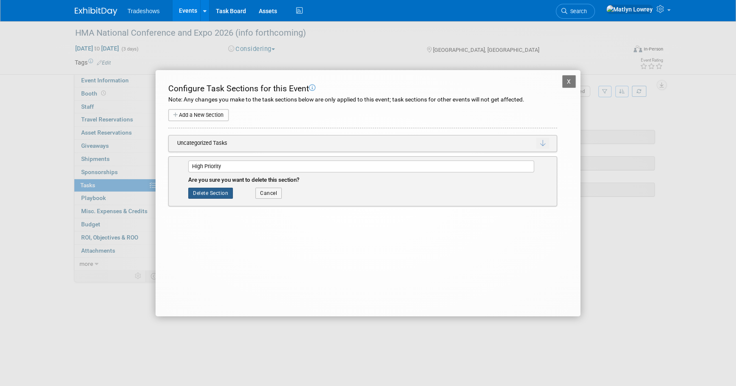
click at [205, 195] on button "Delete Section" at bounding box center [210, 193] width 45 height 11
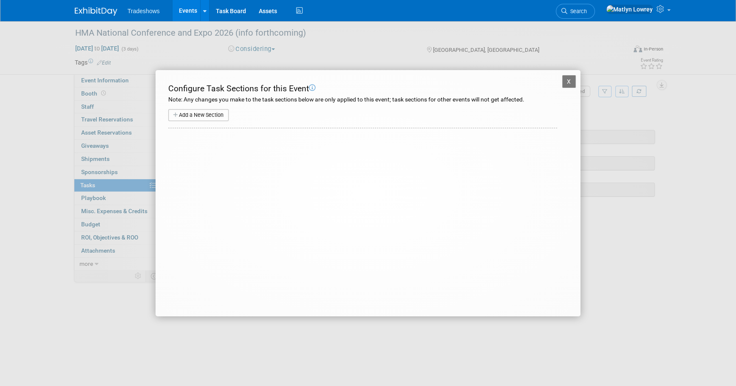
click at [568, 80] on button "X" at bounding box center [569, 81] width 14 height 13
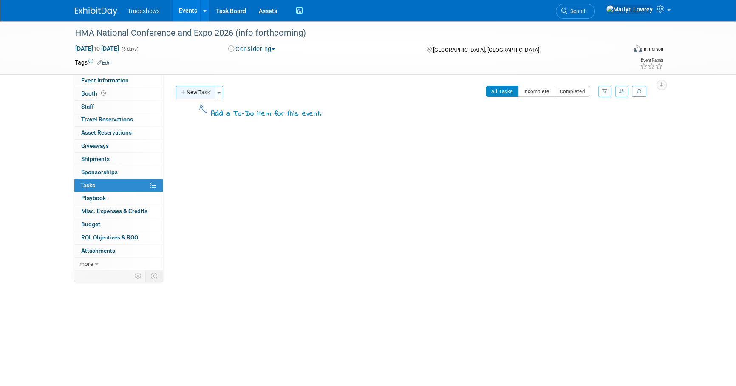
click at [202, 94] on button "New Task" at bounding box center [195, 93] width 39 height 14
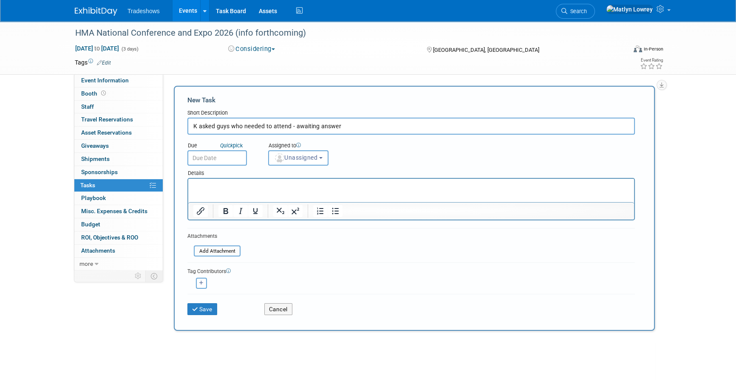
type input "K asked guys who needed to attend - awaiting answer"
click at [230, 157] on input "text" at bounding box center [217, 158] width 60 height 15
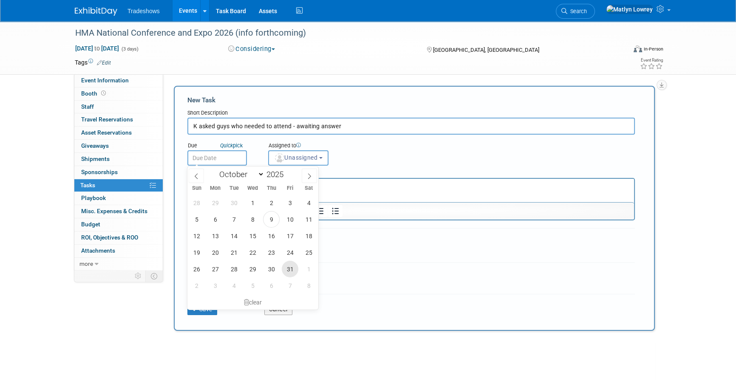
click at [293, 269] on span "31" at bounding box center [290, 269] width 17 height 17
type input "Oct 31, 2025"
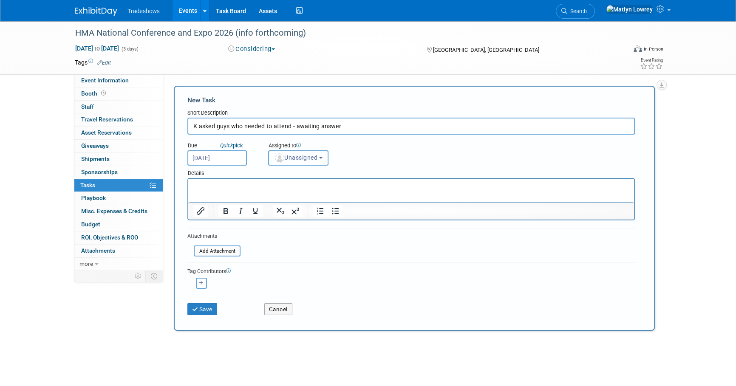
click at [292, 162] on button "Unassigned" at bounding box center [298, 158] width 60 height 15
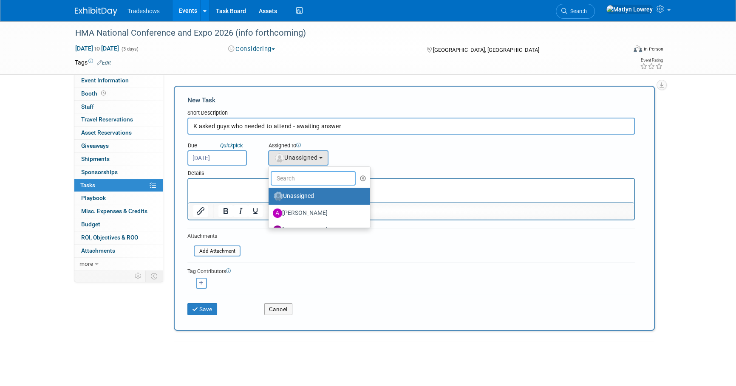
click at [296, 177] on input "text" at bounding box center [313, 178] width 85 height 14
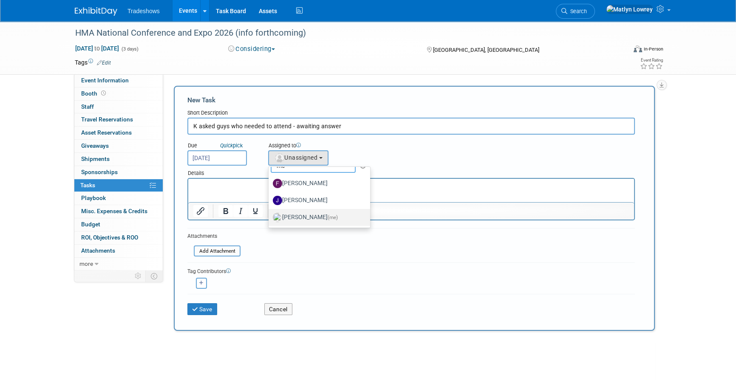
type input "me"
click at [292, 217] on label "[PERSON_NAME] (me)" at bounding box center [317, 218] width 89 height 14
click at [270, 217] on input "[PERSON_NAME] (me)" at bounding box center [267, 217] width 6 height 6
select select "53a61db3-ae1f-4f8e-85ed-74f10af30436"
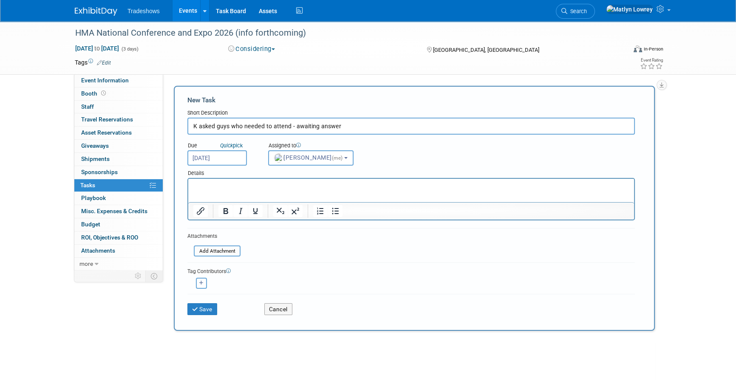
click at [197, 284] on button "button" at bounding box center [201, 283] width 11 height 11
select select
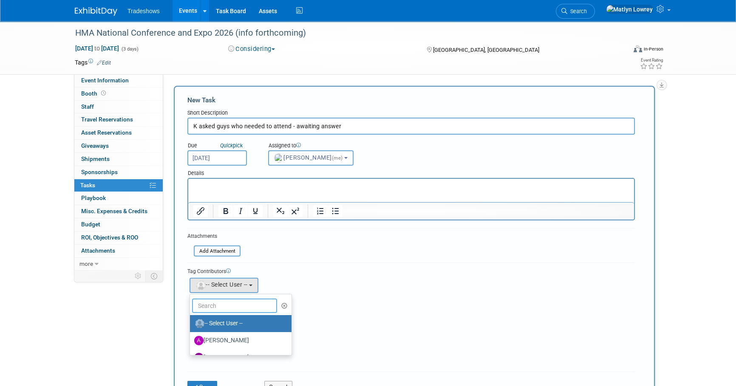
click at [224, 301] on input "text" at bounding box center [234, 306] width 85 height 14
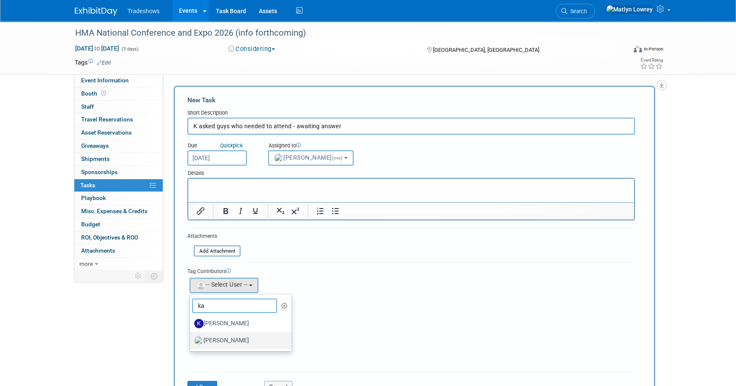
type input "ka"
click at [228, 340] on label "[PERSON_NAME]" at bounding box center [238, 341] width 89 height 14
click at [191, 340] on input "[PERSON_NAME]" at bounding box center [189, 340] width 6 height 6
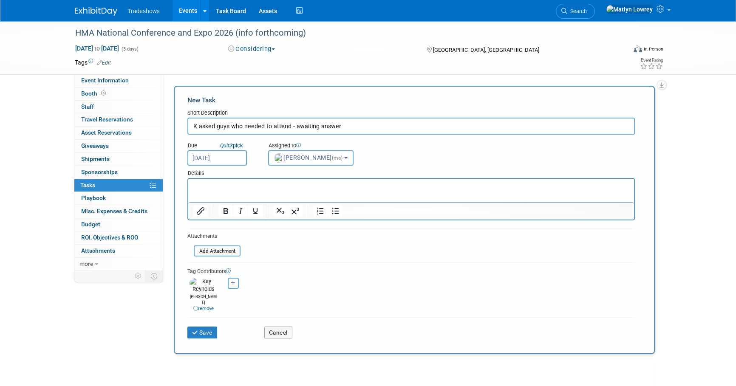
click at [219, 257] on div "Attachments Add Attachment" at bounding box center [213, 245] width 53 height 26
click at [219, 255] on input "file" at bounding box center [189, 252] width 101 height 10
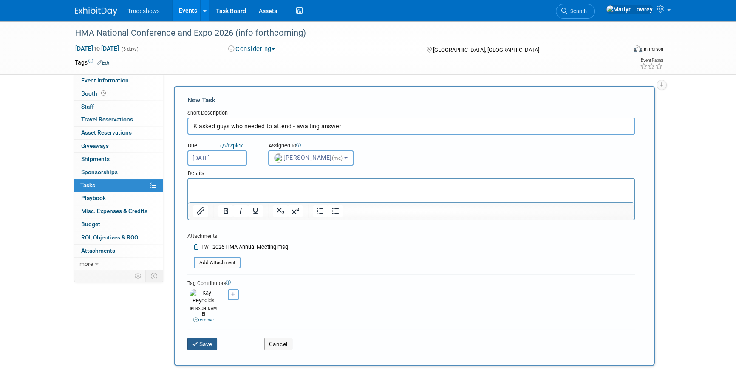
click at [192, 338] on button "Save" at bounding box center [202, 344] width 30 height 12
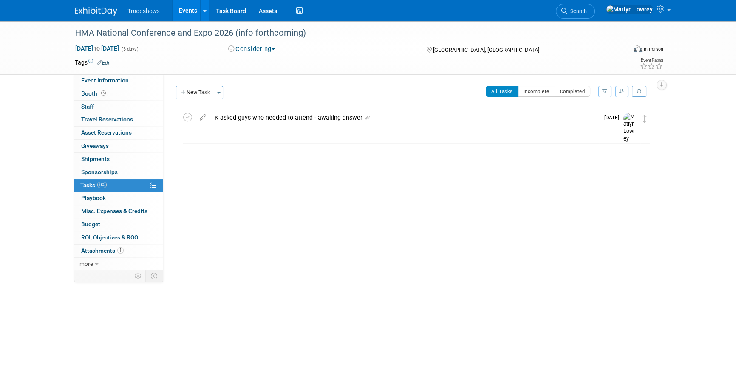
click at [182, 6] on link "Events" at bounding box center [188, 10] width 31 height 21
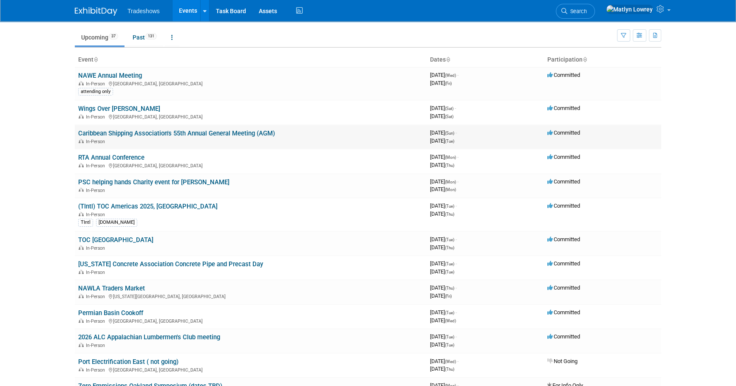
scroll to position [38, 0]
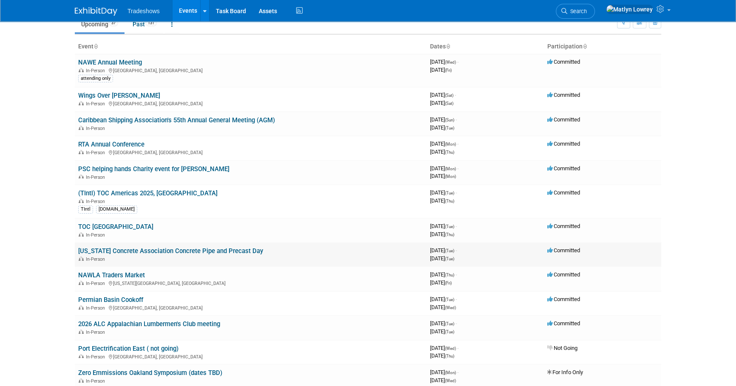
click at [101, 249] on link "[US_STATE] Concrete Association Concrete Pipe and Precast Day" at bounding box center [170, 251] width 185 height 8
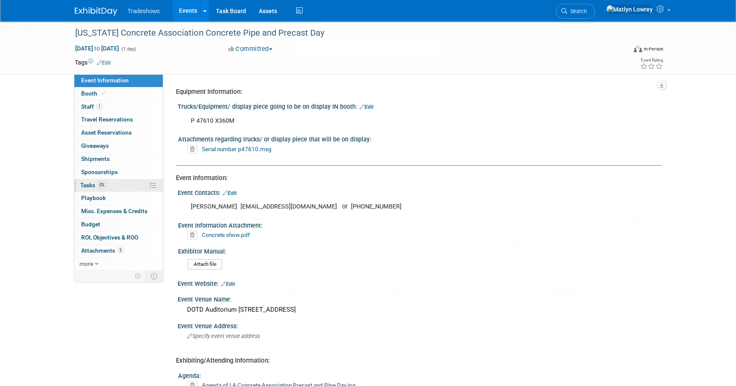
click at [87, 188] on link "0% Tasks 0%" at bounding box center [118, 185] width 88 height 13
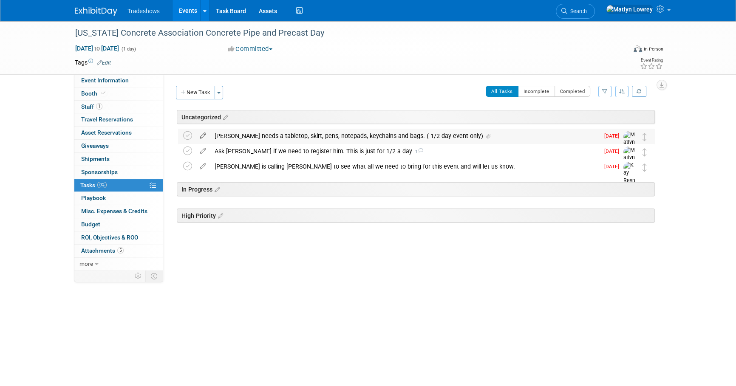
click at [200, 134] on icon at bounding box center [203, 134] width 15 height 11
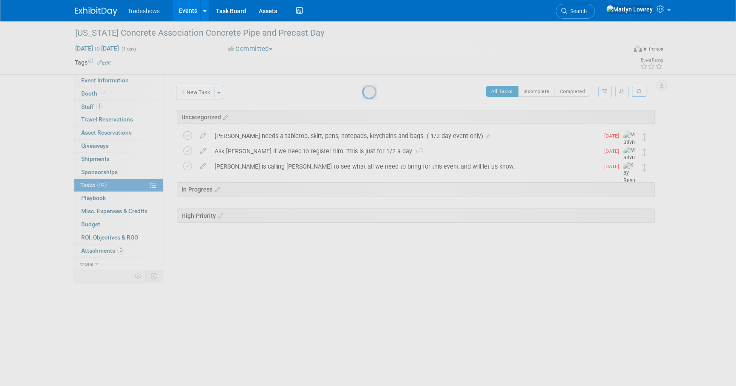
select select "9"
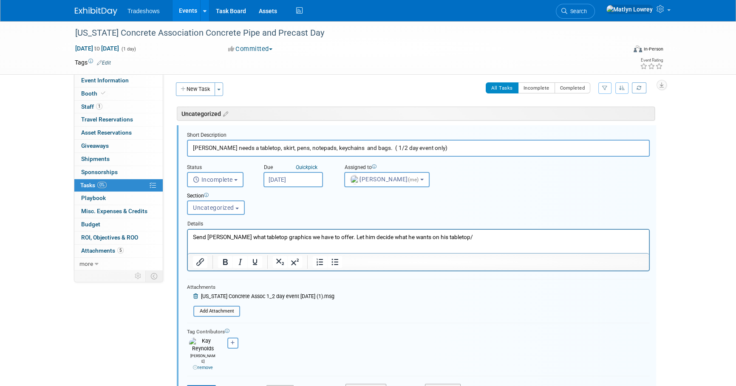
scroll to position [4, 0]
click at [300, 179] on input "[DATE]" at bounding box center [294, 178] width 60 height 15
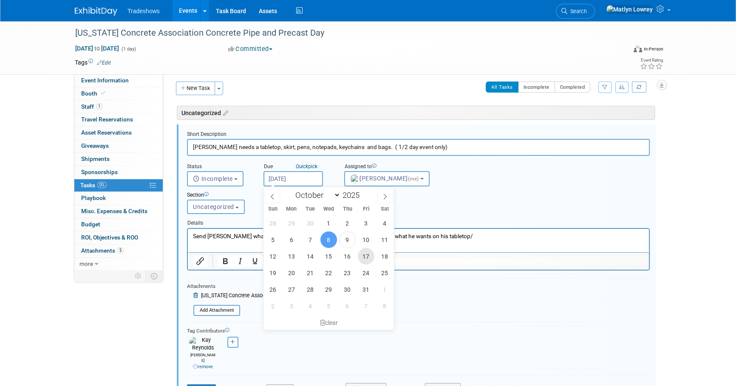
click at [361, 251] on span "17" at bounding box center [366, 256] width 17 height 17
type input "[DATE]"
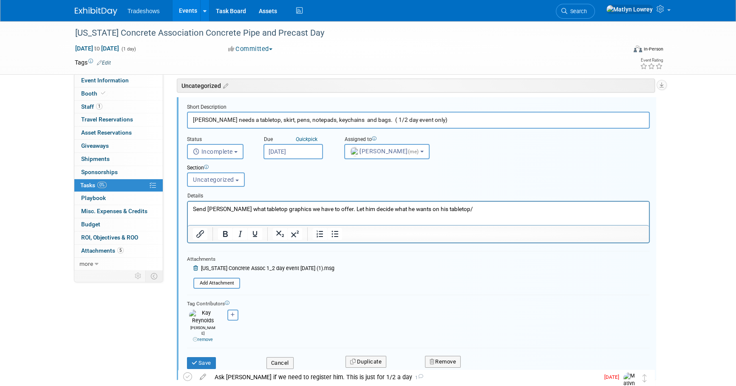
scroll to position [120, 0]
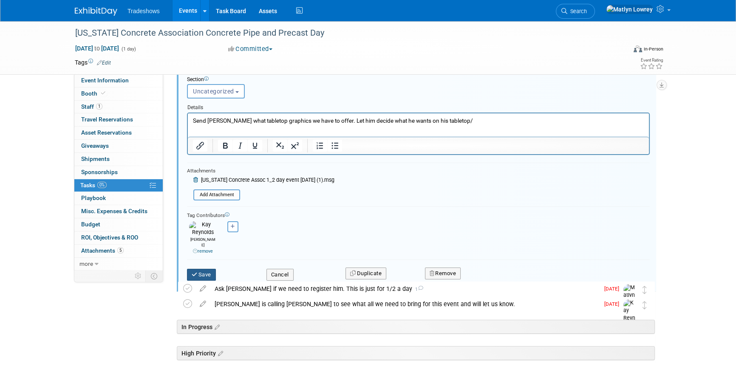
click at [195, 272] on icon "submit" at bounding box center [195, 275] width 7 height 6
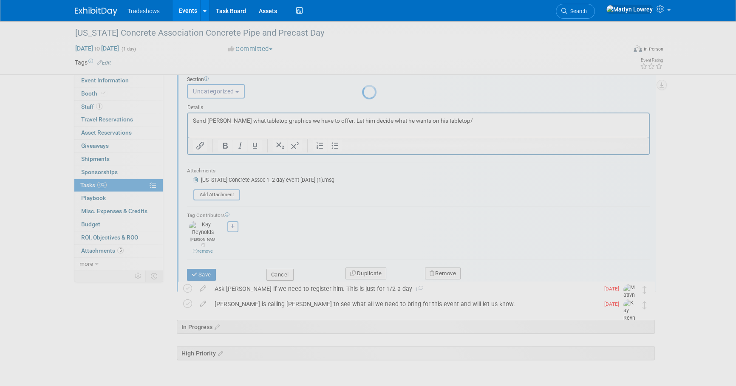
scroll to position [0, 0]
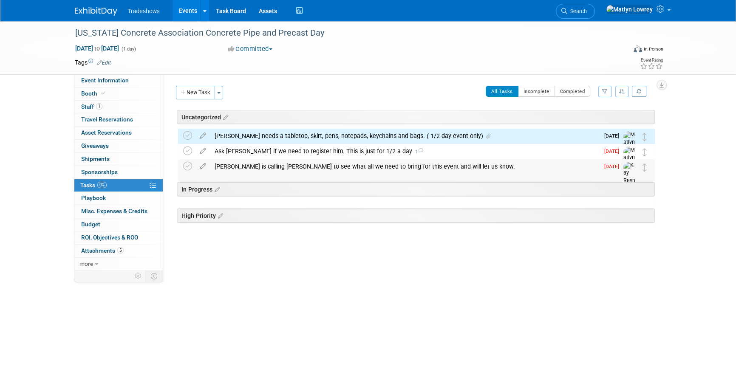
click at [310, 168] on div "[PERSON_NAME] is calling [PERSON_NAME] to see what all we need to bring for thi…" at bounding box center [404, 166] width 389 height 14
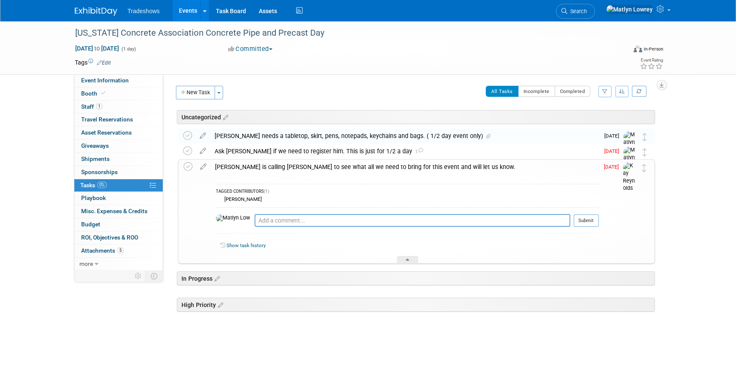
click at [310, 168] on div "[PERSON_NAME] is calling [PERSON_NAME] to see what all we need to bring for thi…" at bounding box center [405, 167] width 388 height 14
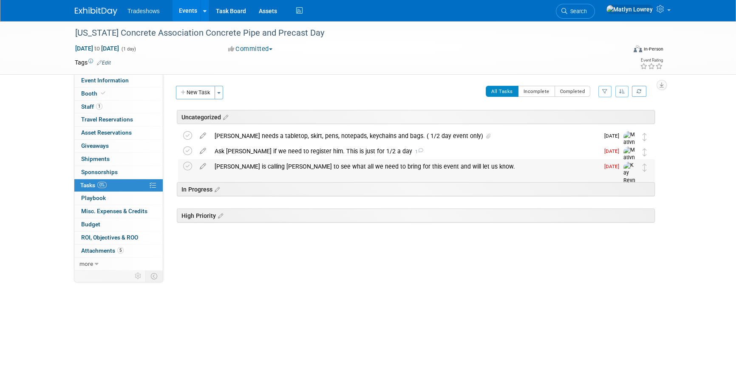
click at [310, 168] on div "[PERSON_NAME] is calling [PERSON_NAME] to see what all we need to bring for thi…" at bounding box center [404, 166] width 389 height 14
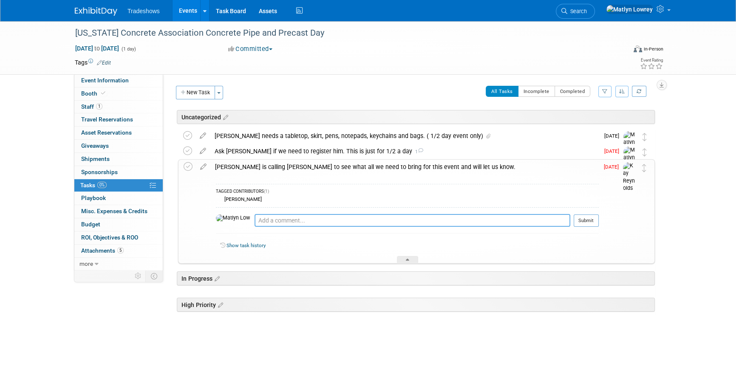
click at [283, 224] on textarea at bounding box center [413, 220] width 316 height 13
type textarea "Has he let you know anything?"
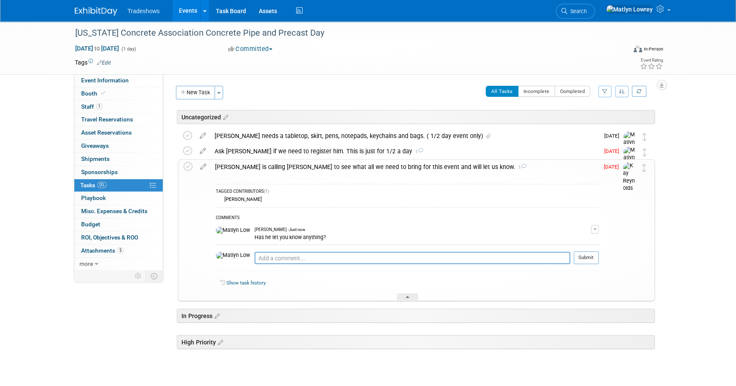
click at [253, 173] on div "[PERSON_NAME] is calling [PERSON_NAME] to see what all we need to bring for thi…" at bounding box center [405, 167] width 388 height 14
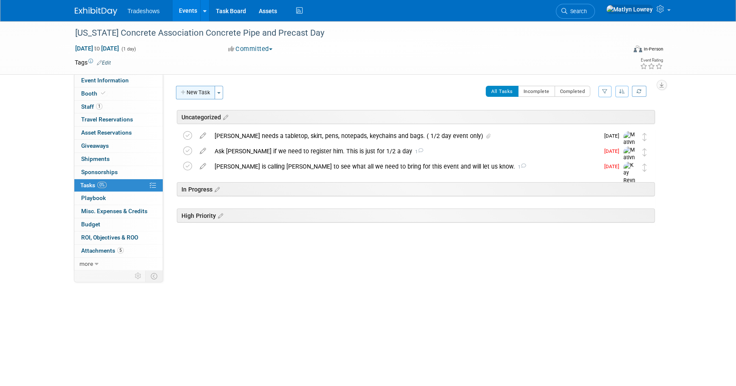
click at [190, 92] on button "New Task" at bounding box center [195, 93] width 39 height 14
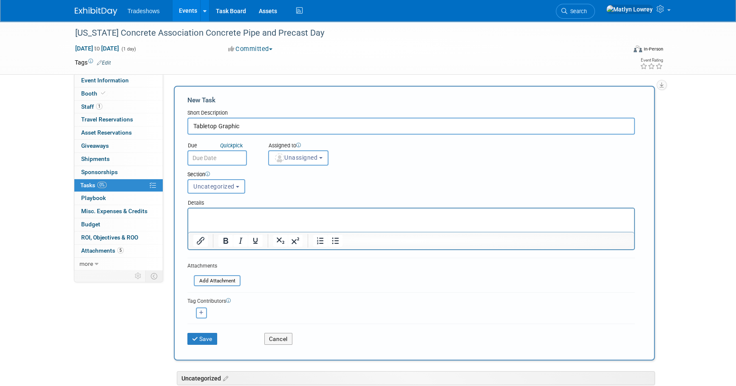
type input "Tabletop Graphic"
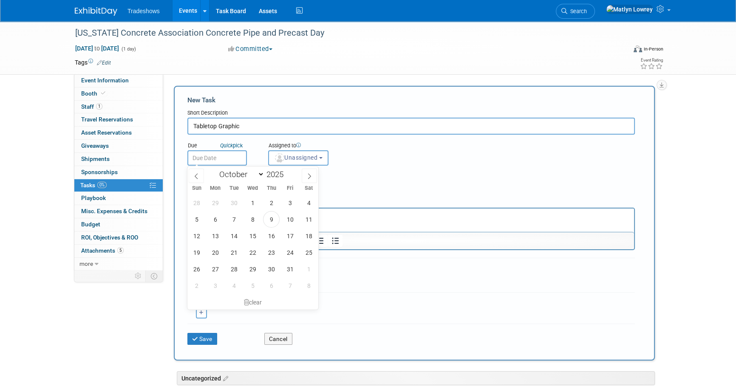
click at [221, 154] on input "text" at bounding box center [217, 158] width 60 height 15
click at [289, 235] on span "17" at bounding box center [290, 236] width 17 height 17
type input "[DATE]"
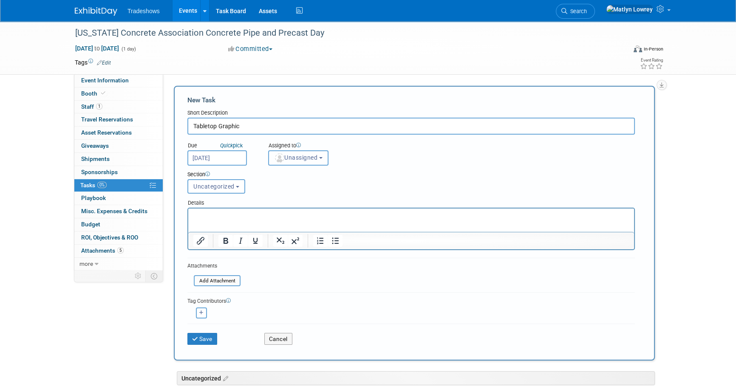
click at [288, 157] on span "Unassigned" at bounding box center [295, 157] width 43 height 7
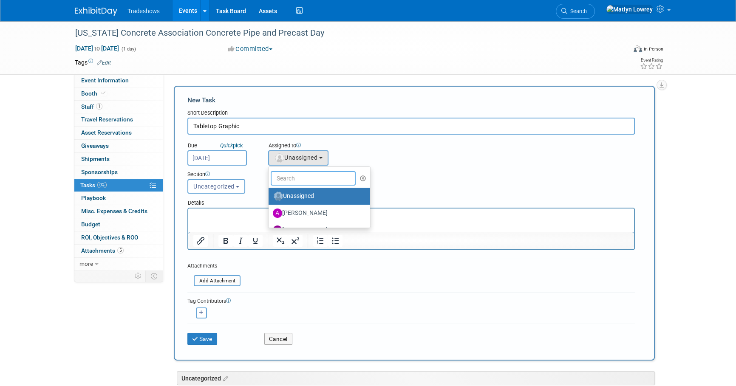
click at [290, 176] on input "text" at bounding box center [313, 178] width 85 height 14
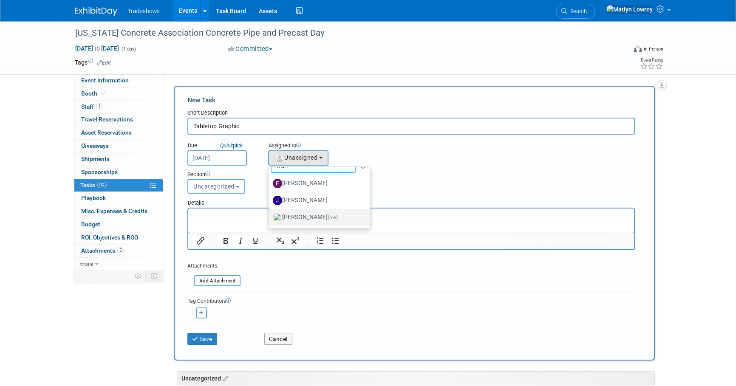
type input "me"
click at [293, 213] on label "[PERSON_NAME] (me)" at bounding box center [317, 218] width 89 height 14
click at [270, 214] on input "[PERSON_NAME] (me)" at bounding box center [267, 217] width 6 height 6
select select "53a61db3-ae1f-4f8e-85ed-74f10af30436"
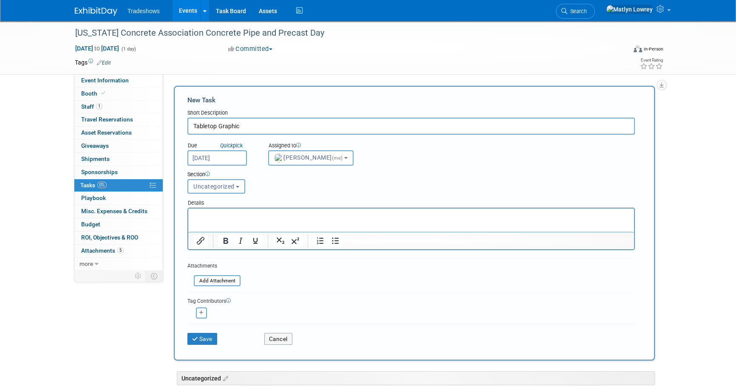
click at [256, 215] on p "Rich Text Area. Press ALT-0 for help." at bounding box center [411, 216] width 436 height 9
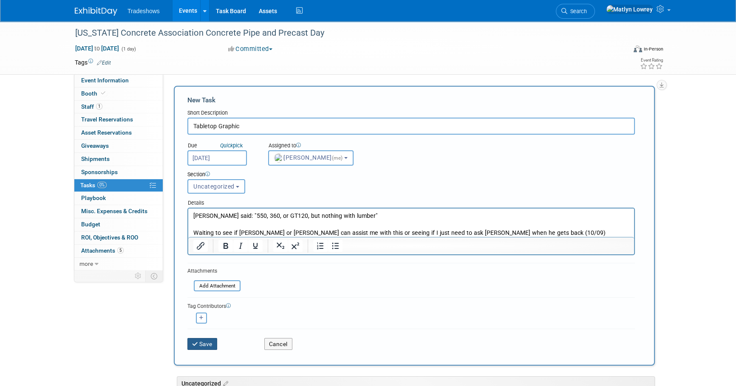
click at [197, 342] on icon "submit" at bounding box center [195, 345] width 7 height 6
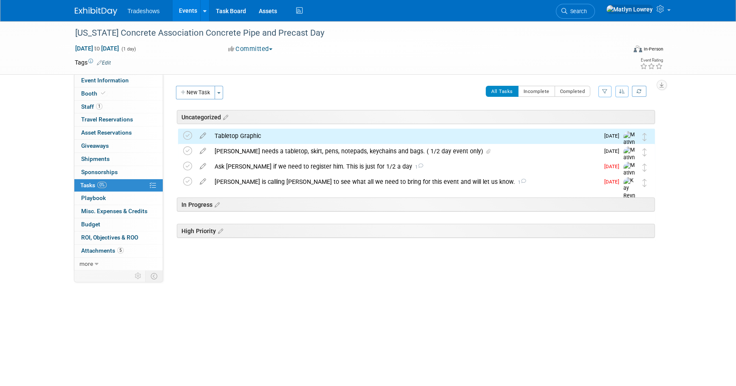
click at [269, 137] on div "Tabletop Graphic" at bounding box center [404, 136] width 389 height 14
